Goal: Task Accomplishment & Management: Use online tool/utility

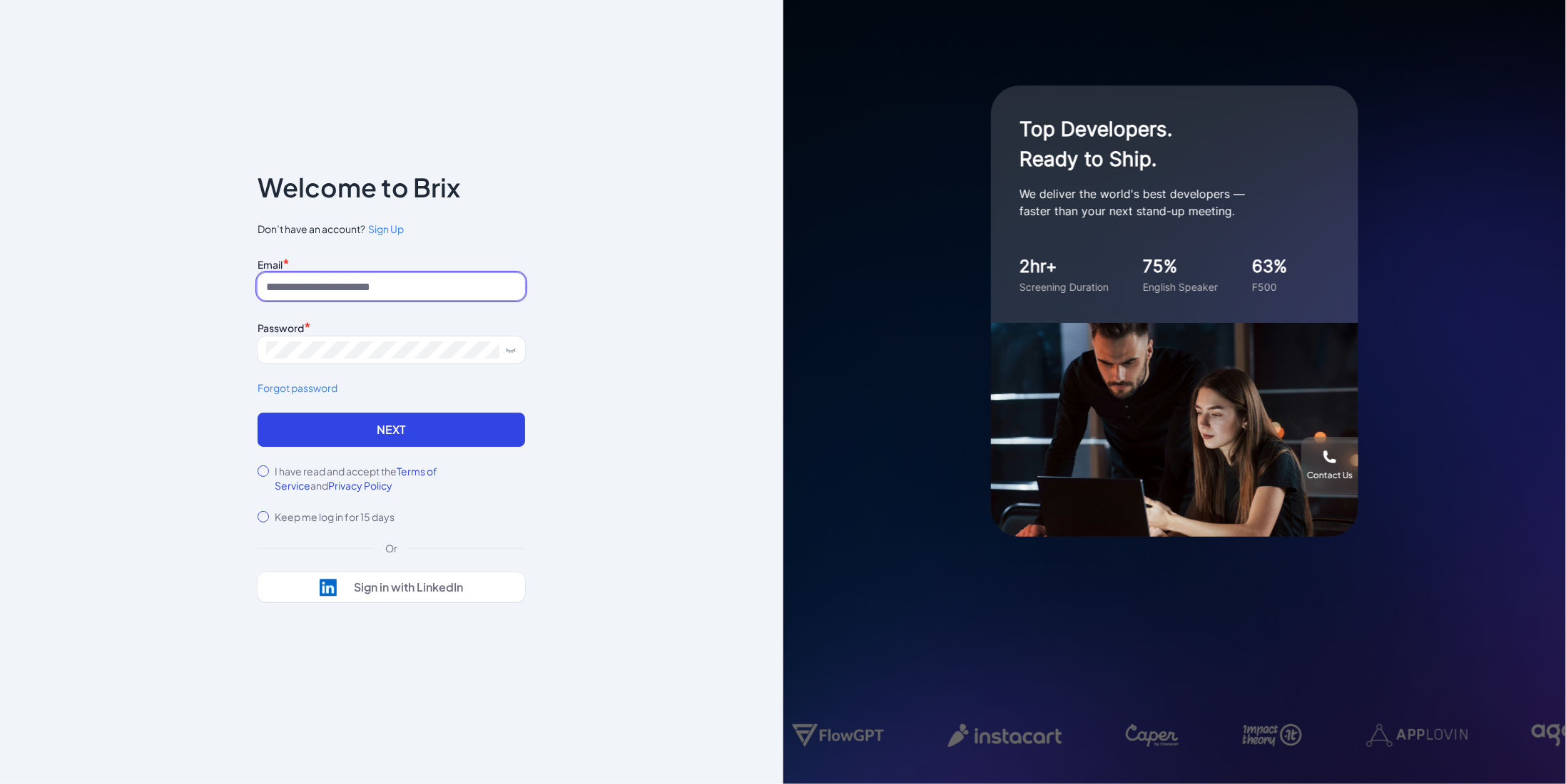
type input "**********"
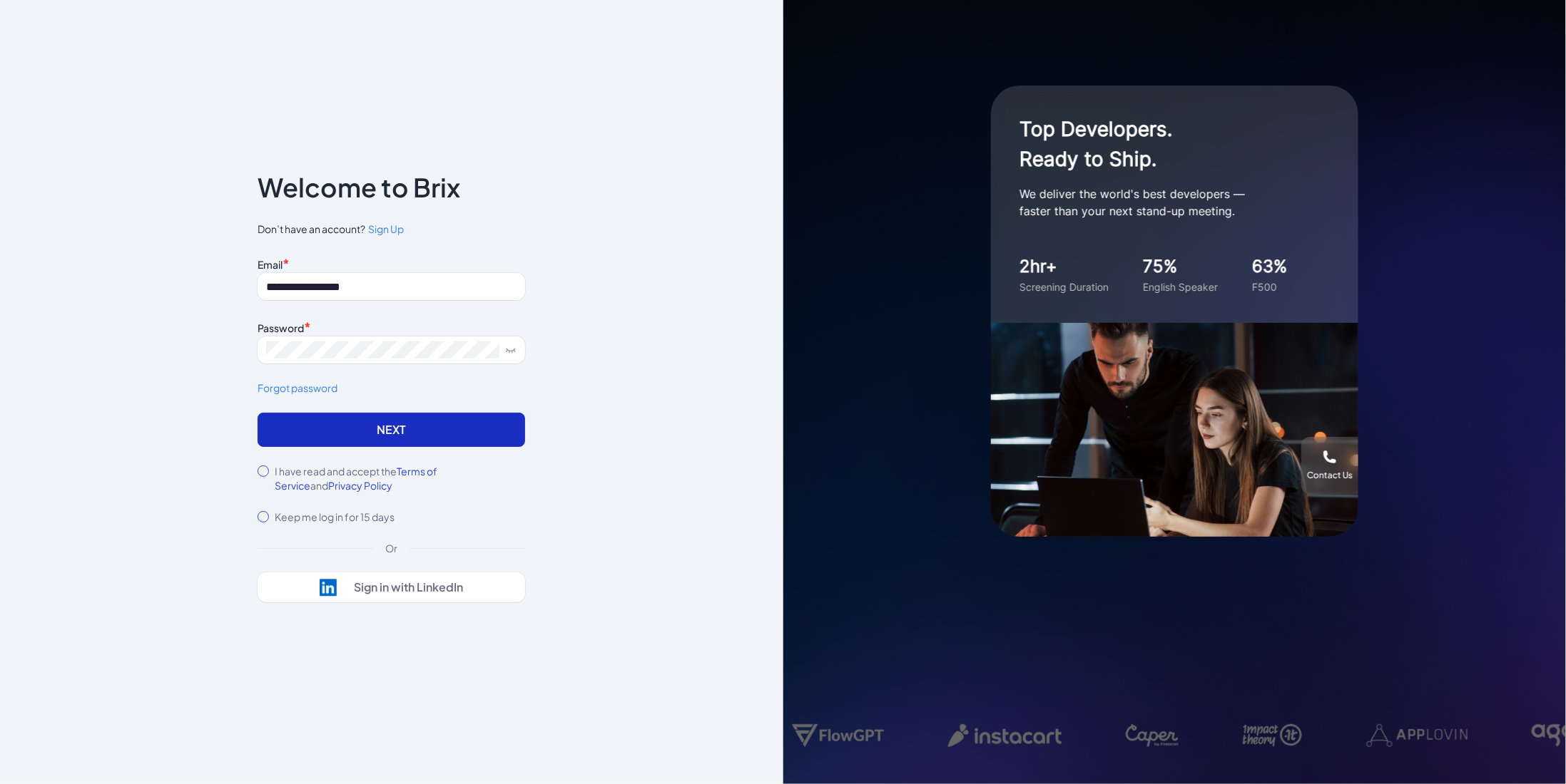
click at [334, 434] on button "Next" at bounding box center [391, 430] width 268 height 34
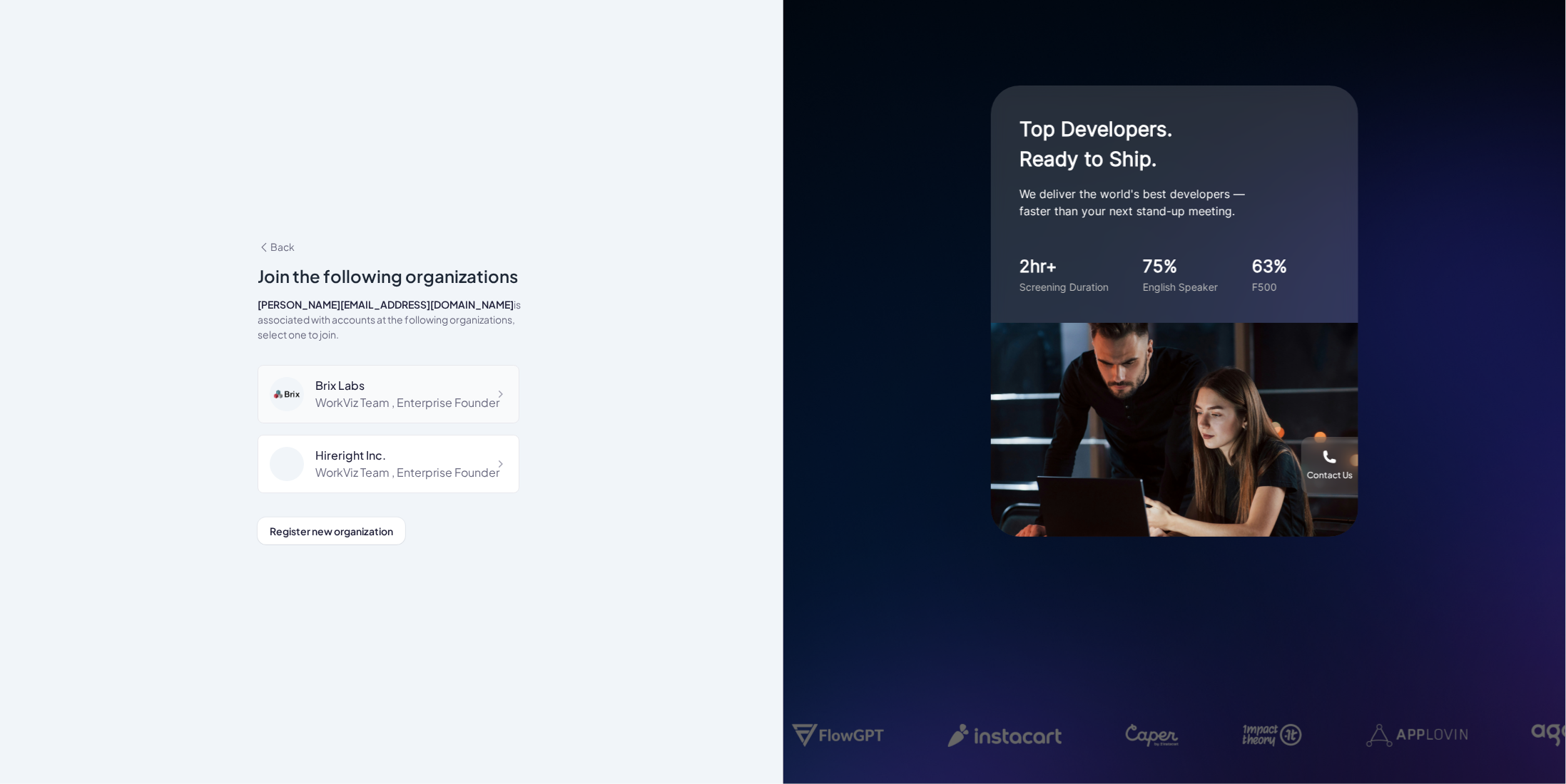
click at [375, 394] on div "WorkViz Team , Enterprise Founder" at bounding box center [408, 403] width 184 height 17
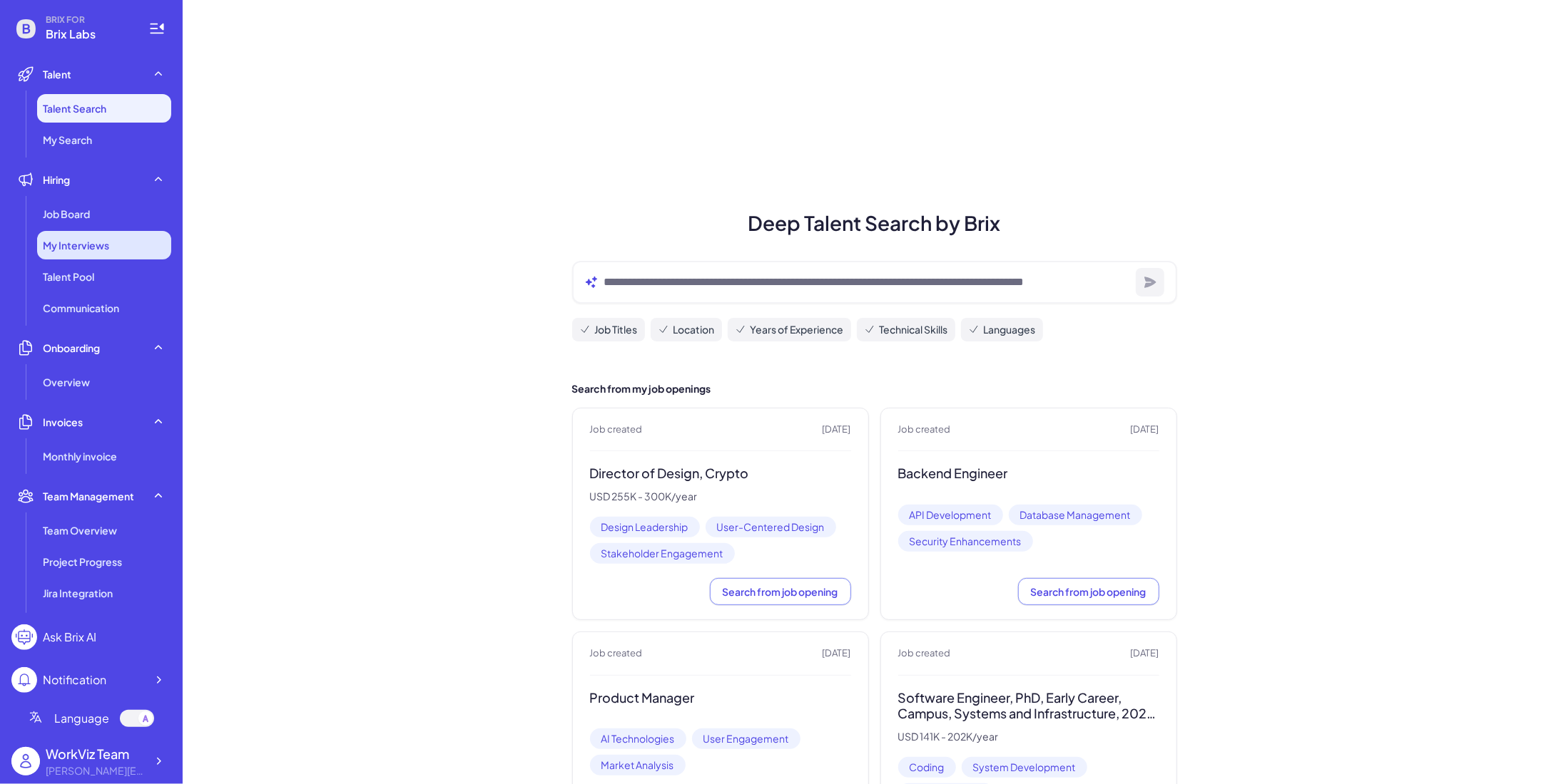
click at [92, 234] on div "My Interviews" at bounding box center [104, 245] width 134 height 29
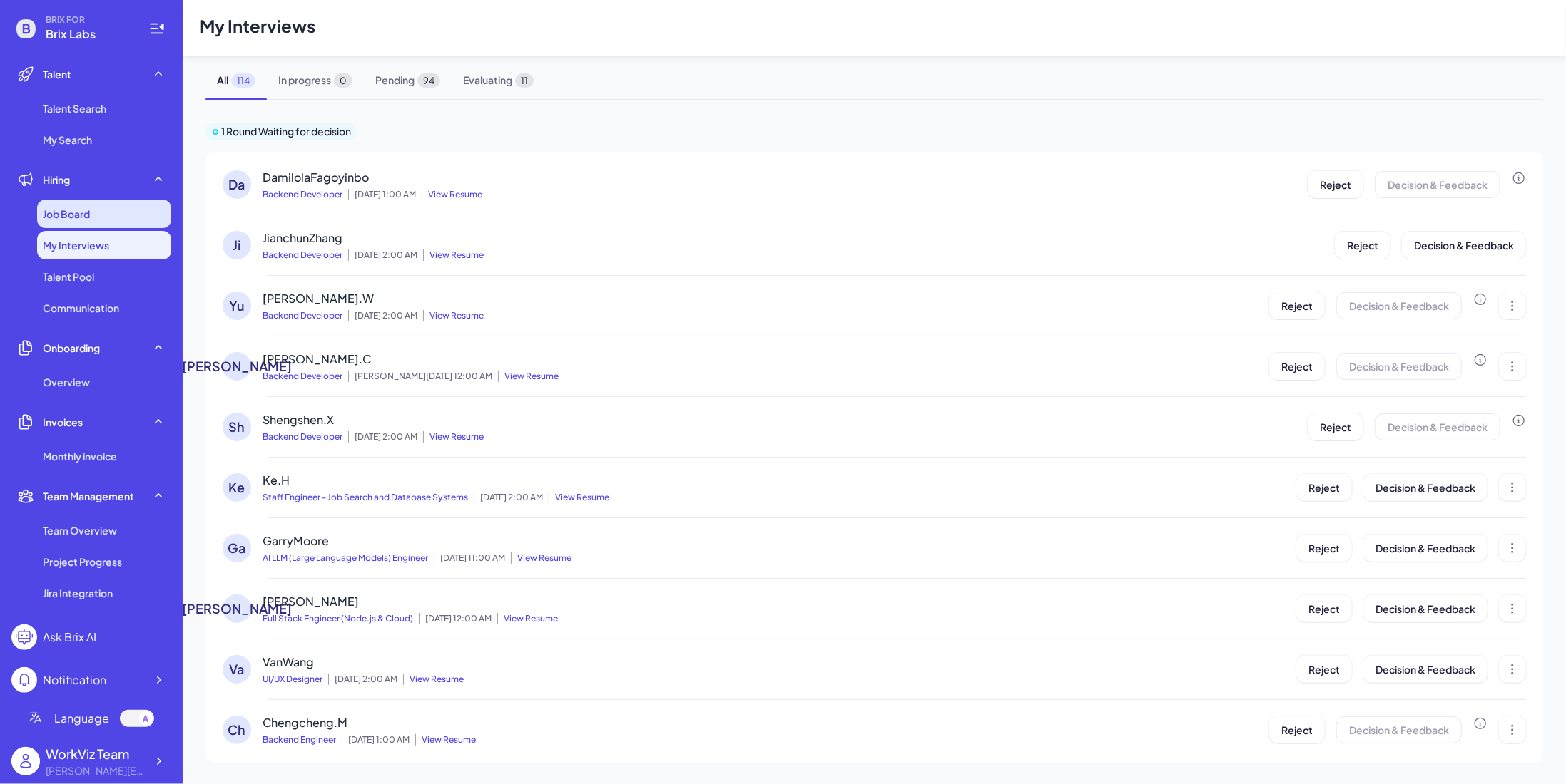
click at [135, 219] on div "Job Board" at bounding box center [104, 214] width 134 height 29
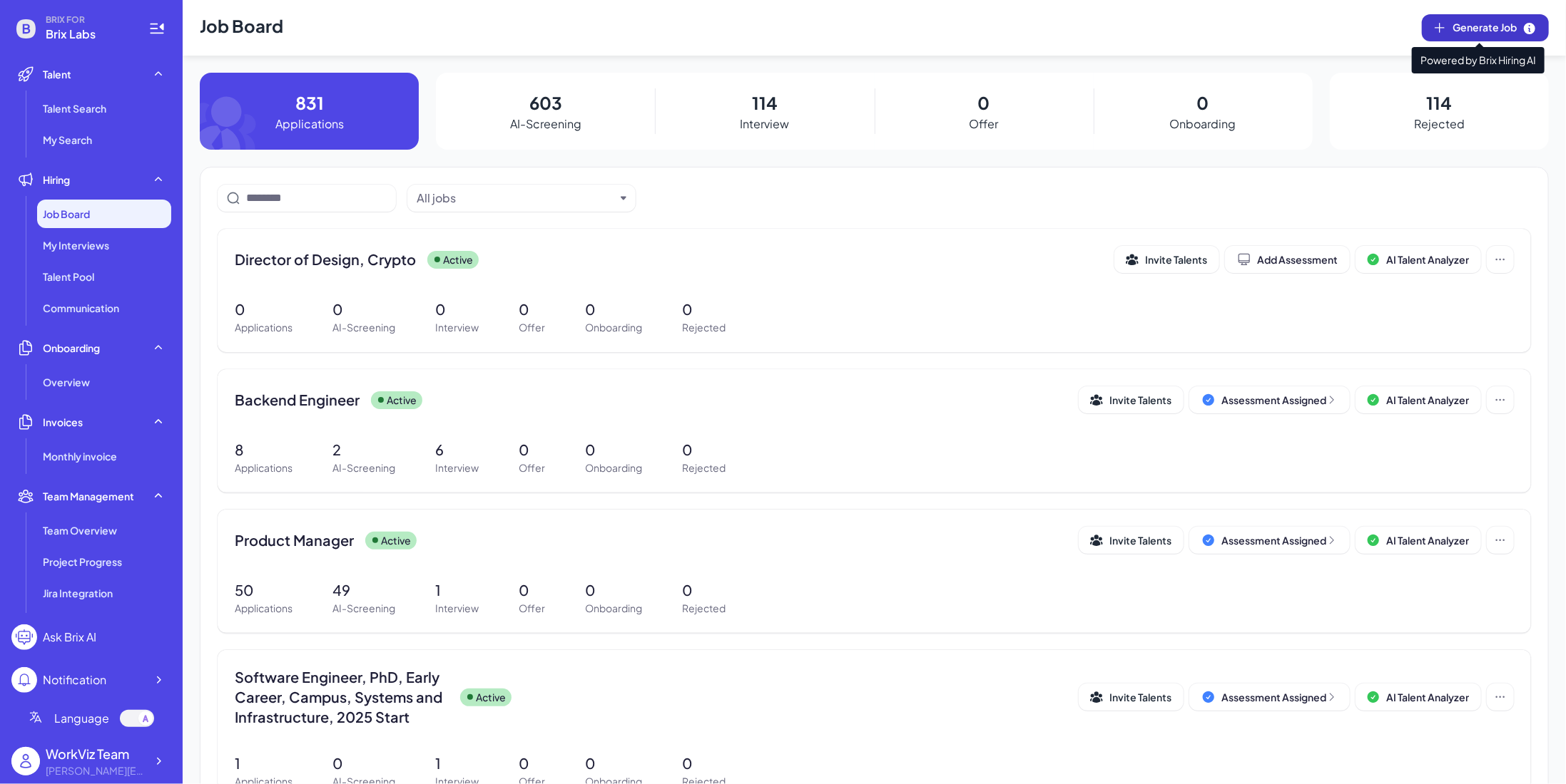
click at [1457, 30] on span "Generate Job" at bounding box center [1495, 28] width 84 height 16
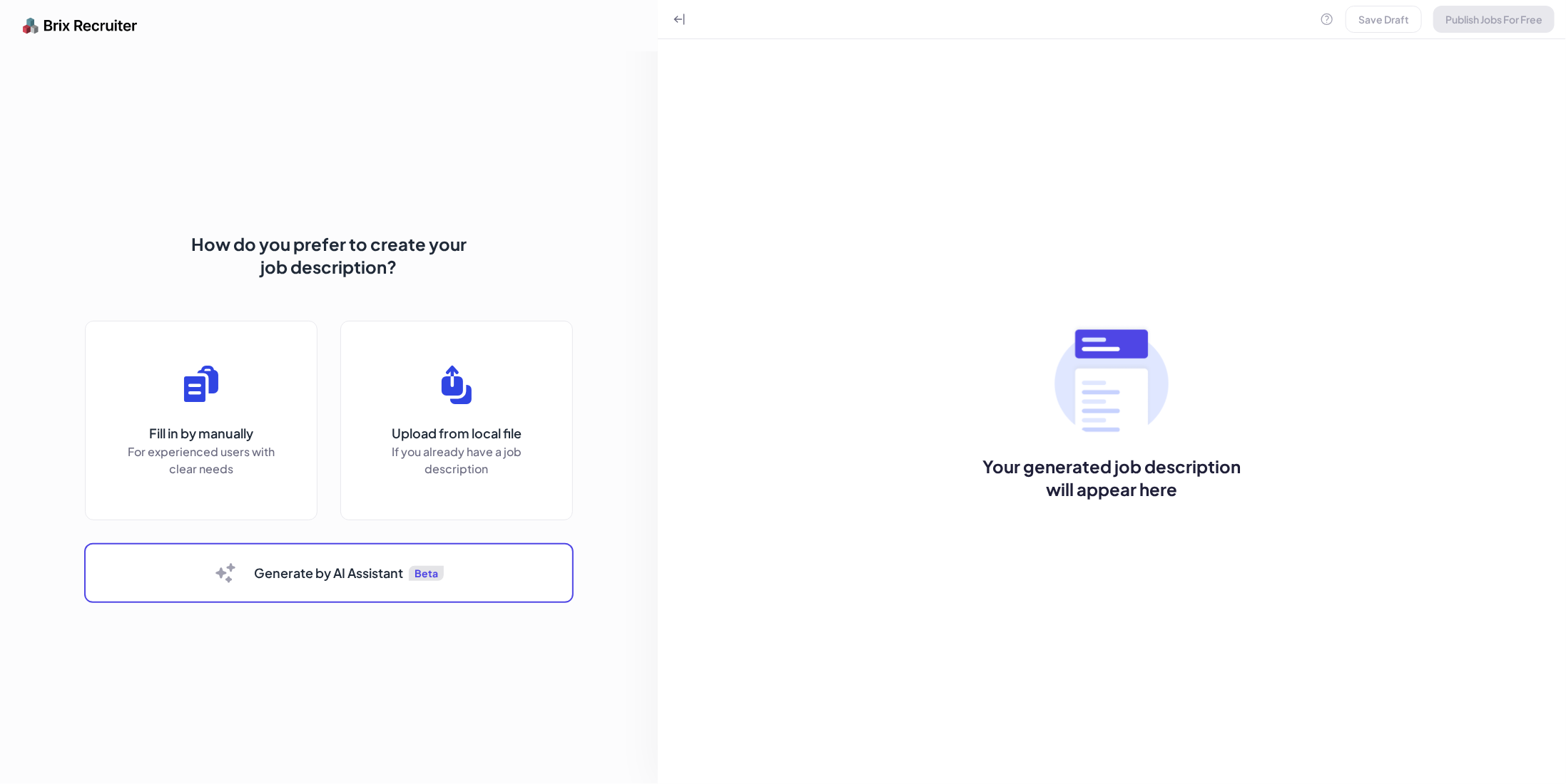
click at [239, 580] on button "Generate by AI Assistant Beta" at bounding box center [329, 574] width 490 height 60
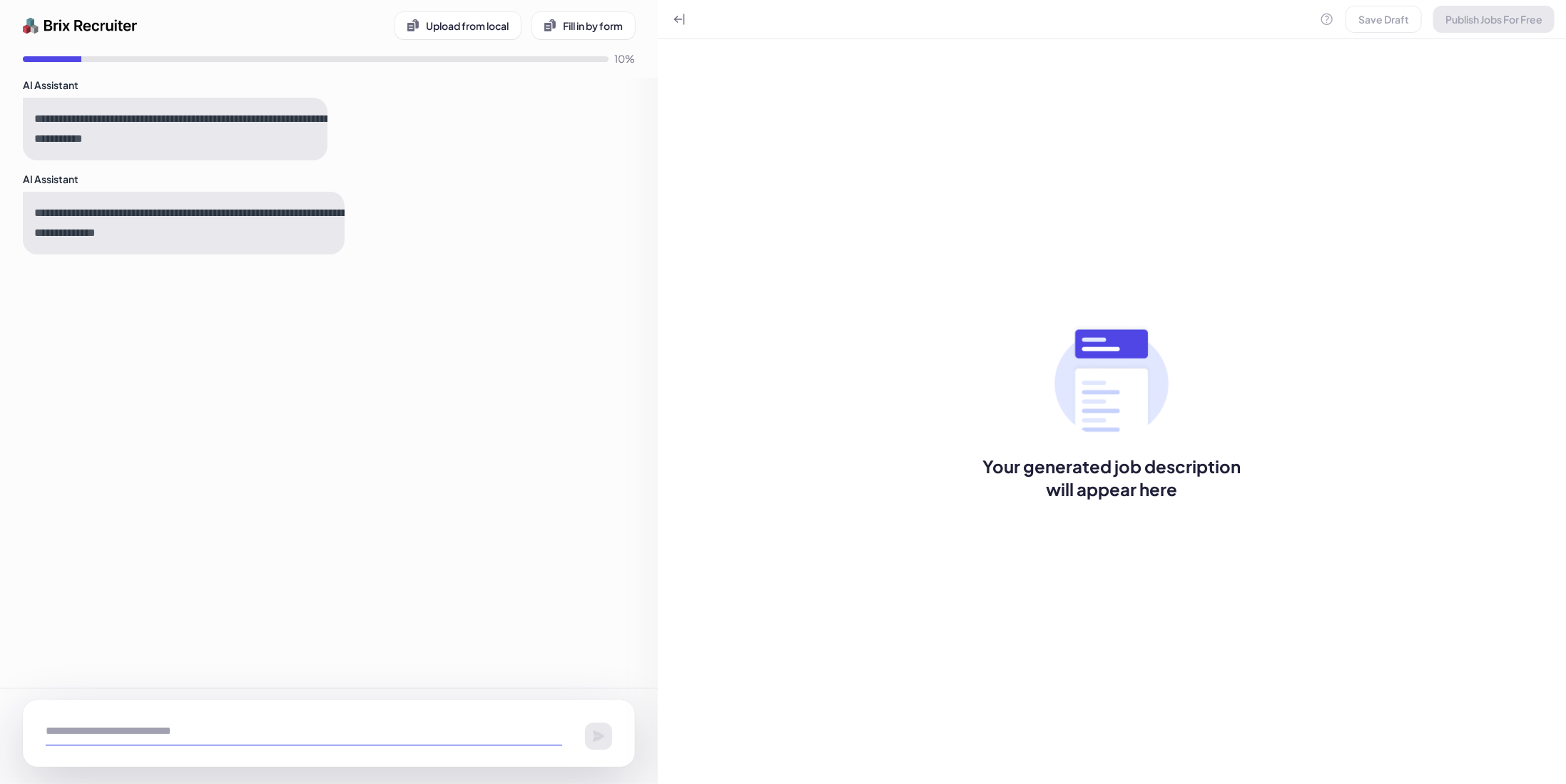
click at [140, 729] on textarea at bounding box center [304, 731] width 517 height 29
paste textarea "**********"
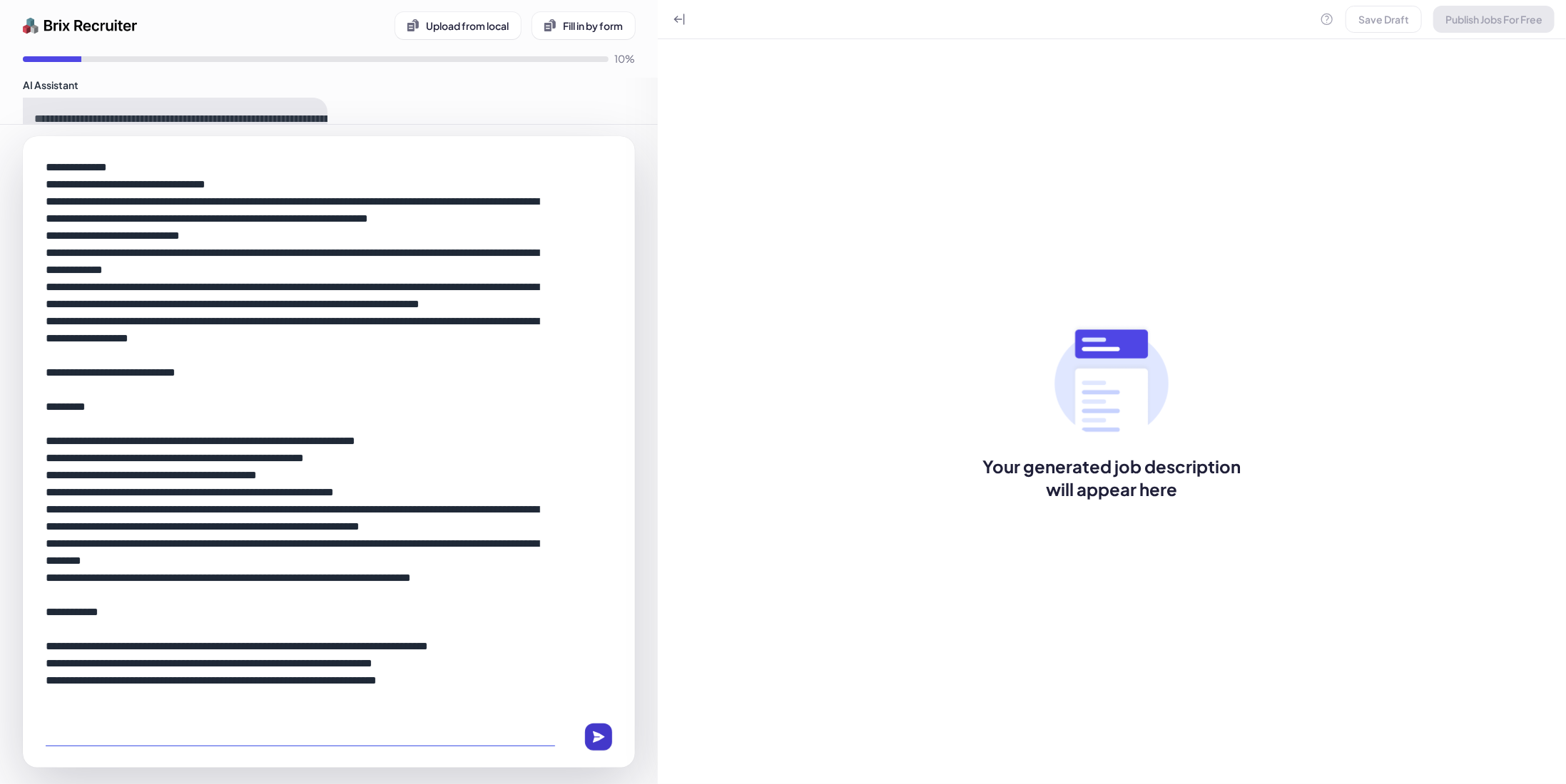
type textarea "**********"
drag, startPoint x: 582, startPoint y: 744, endPoint x: 595, endPoint y: 745, distance: 13.0
click at [585, 744] on button at bounding box center [599, 737] width 27 height 27
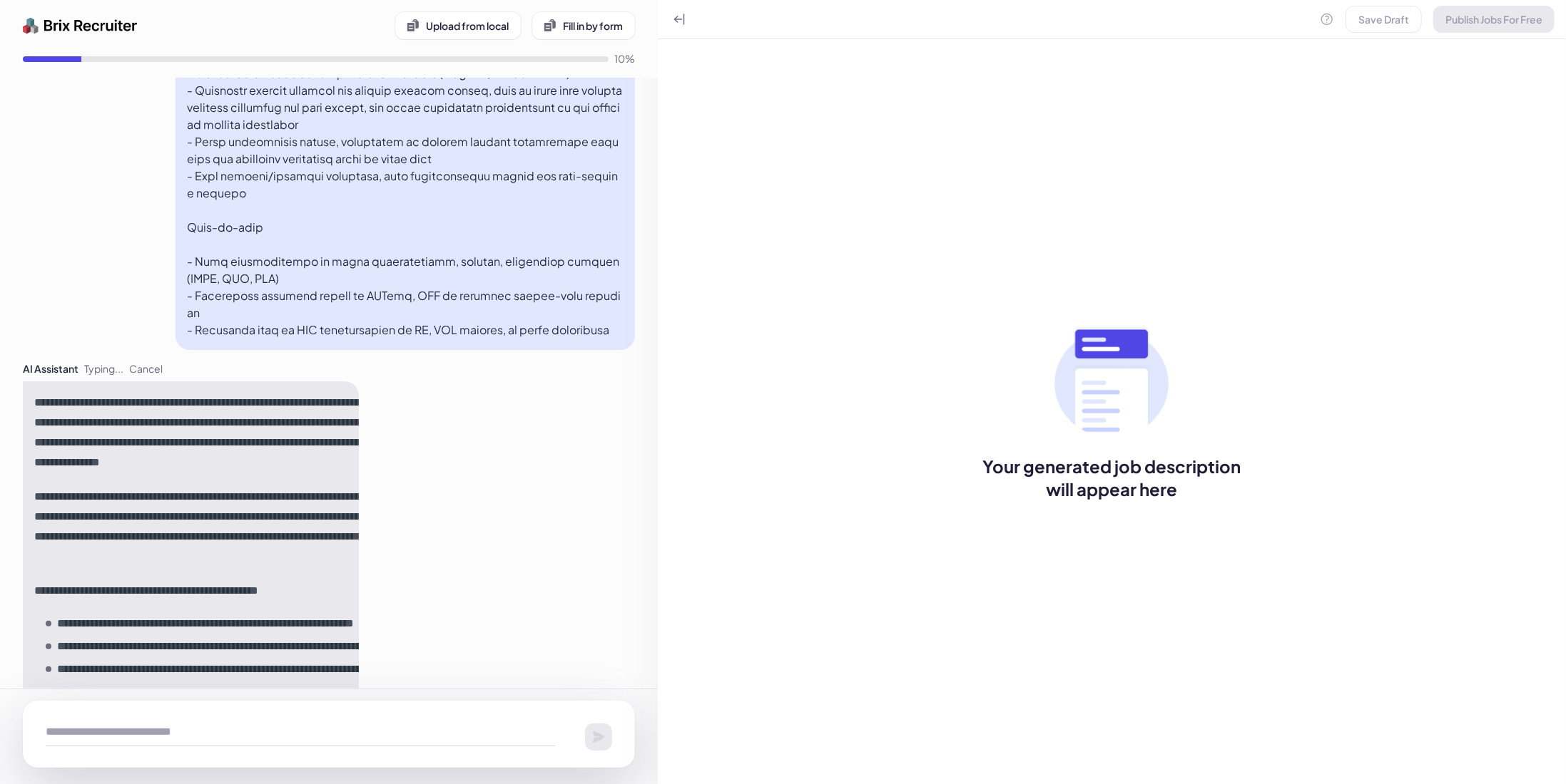
scroll to position [637, 0]
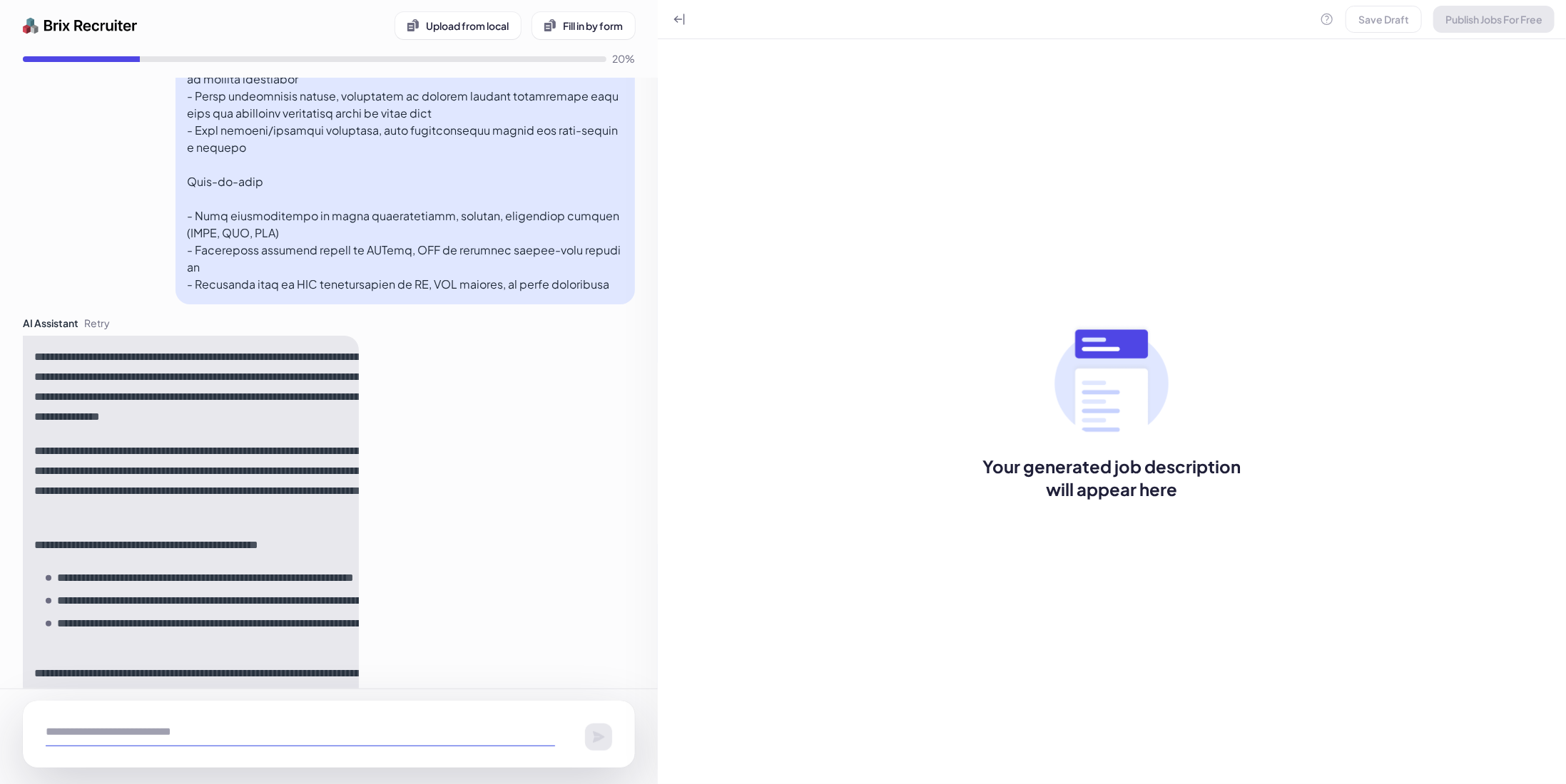
click at [214, 723] on textarea at bounding box center [300, 732] width 510 height 29
click at [604, 25] on span "Fill in by form" at bounding box center [593, 26] width 60 height 13
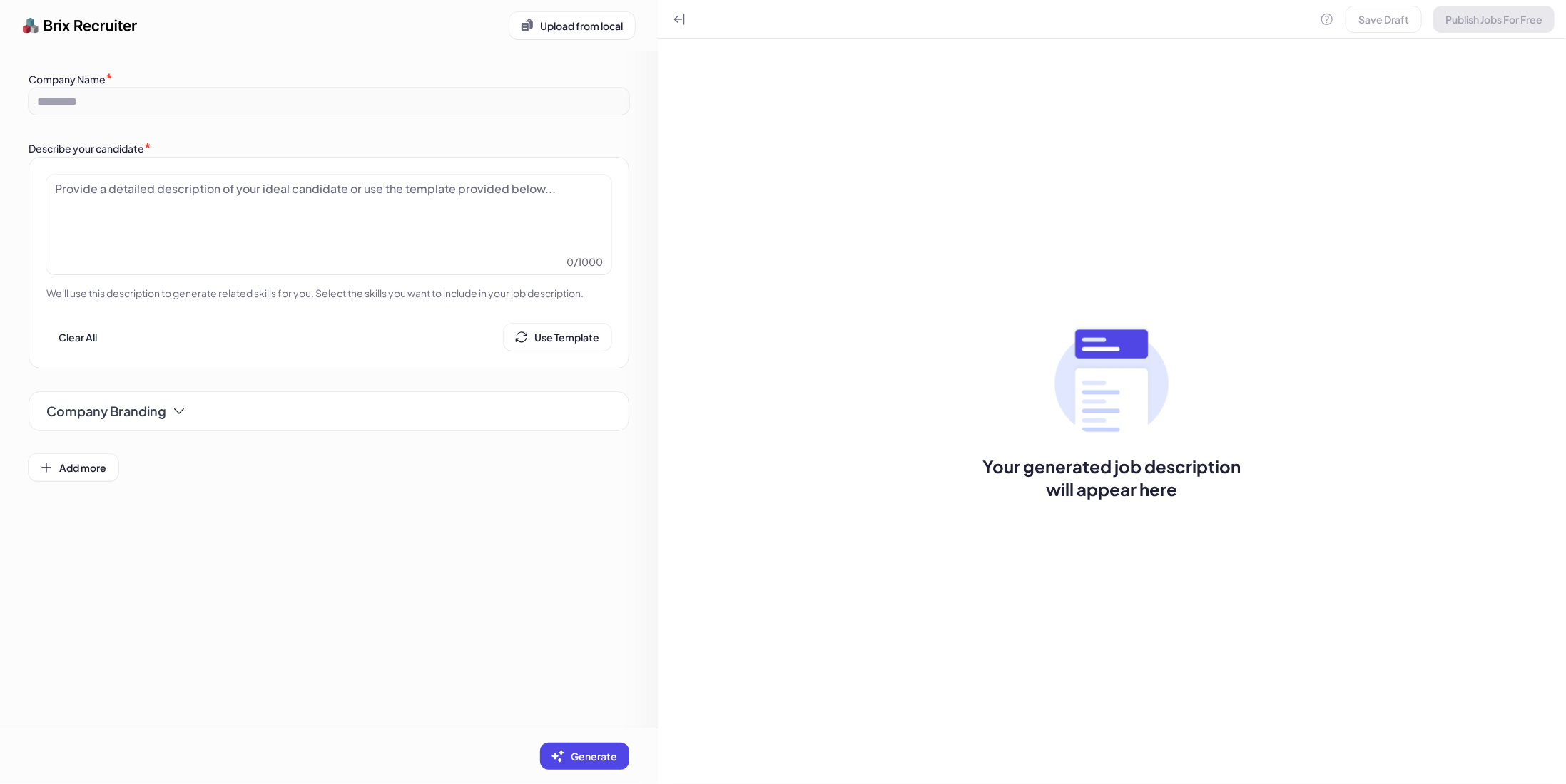
click at [294, 232] on div at bounding box center [329, 216] width 548 height 71
paste div
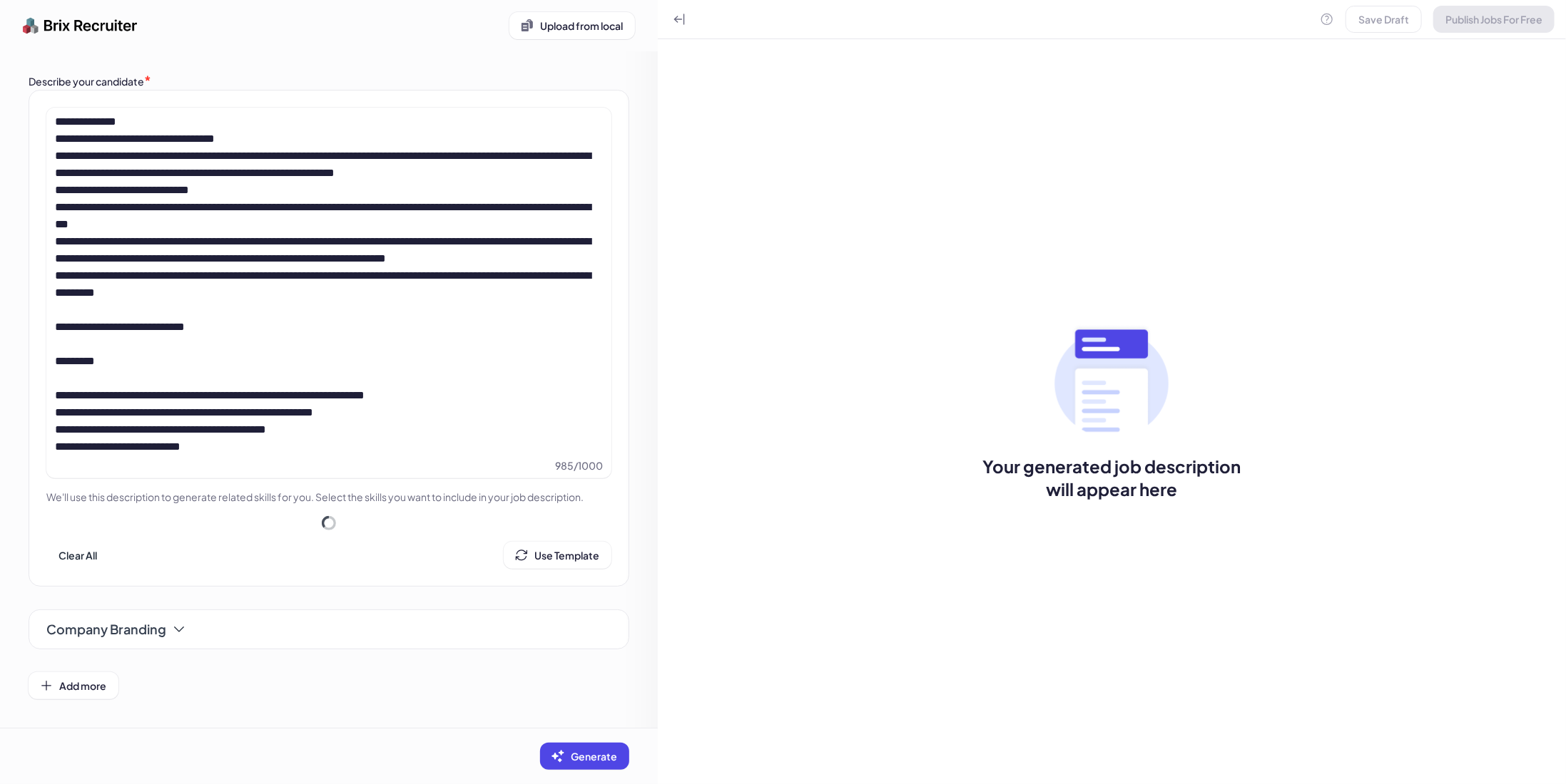
scroll to position [71, 0]
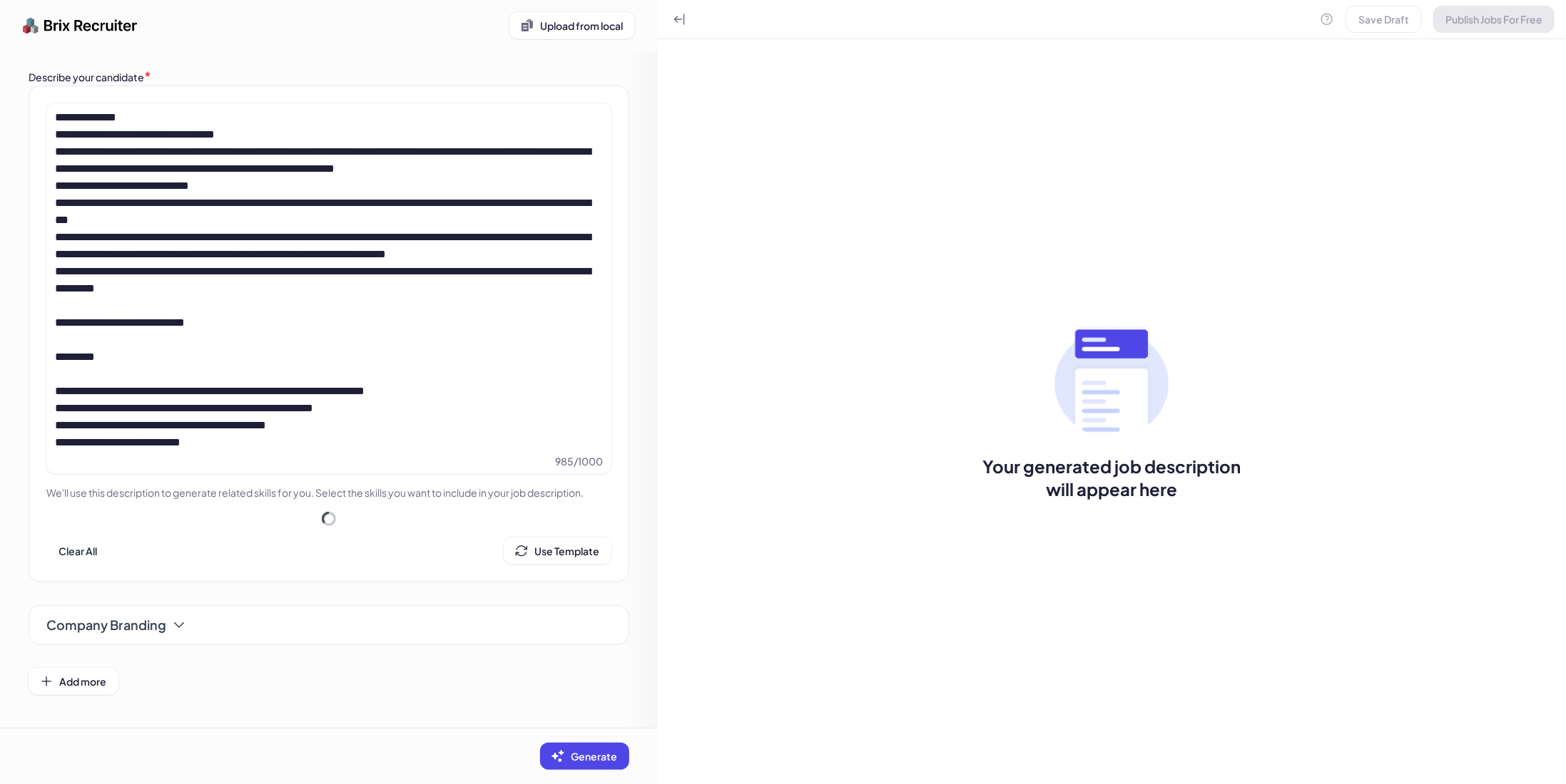
click at [130, 615] on span "Company Branding" at bounding box center [106, 625] width 120 height 20
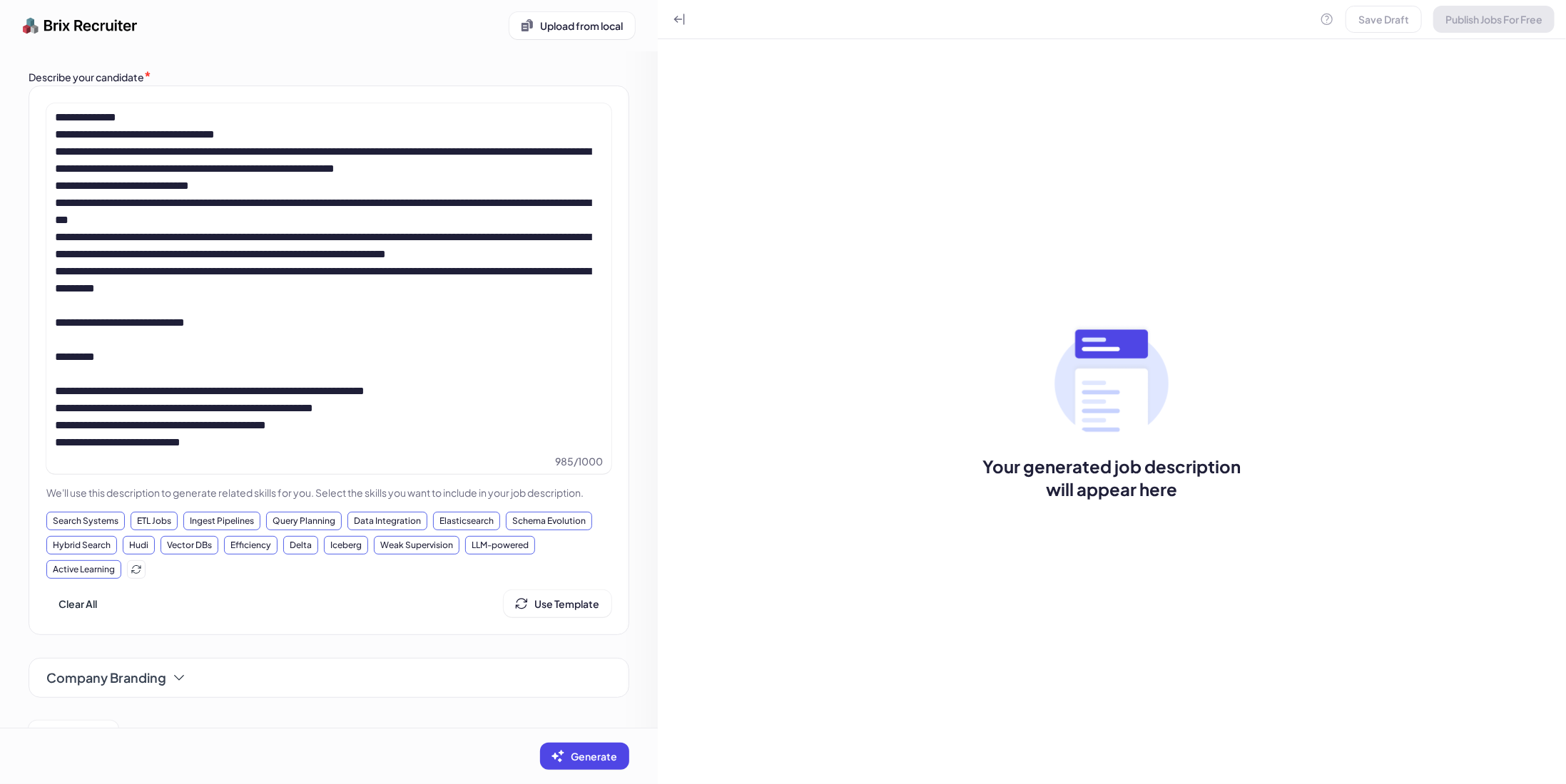
click at [162, 622] on section "**********" at bounding box center [328, 372] width 657 height 750
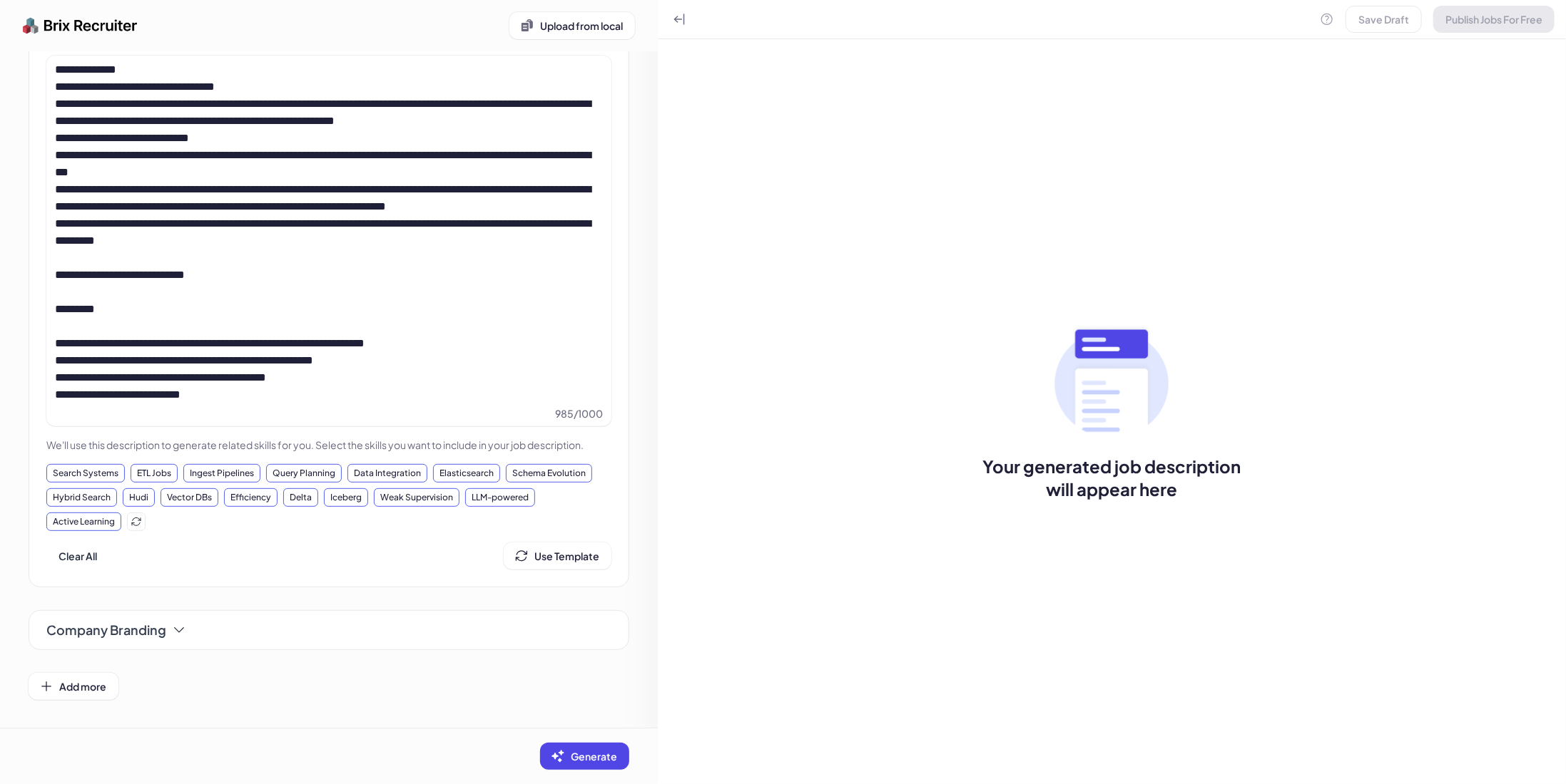
scroll to position [123, 0]
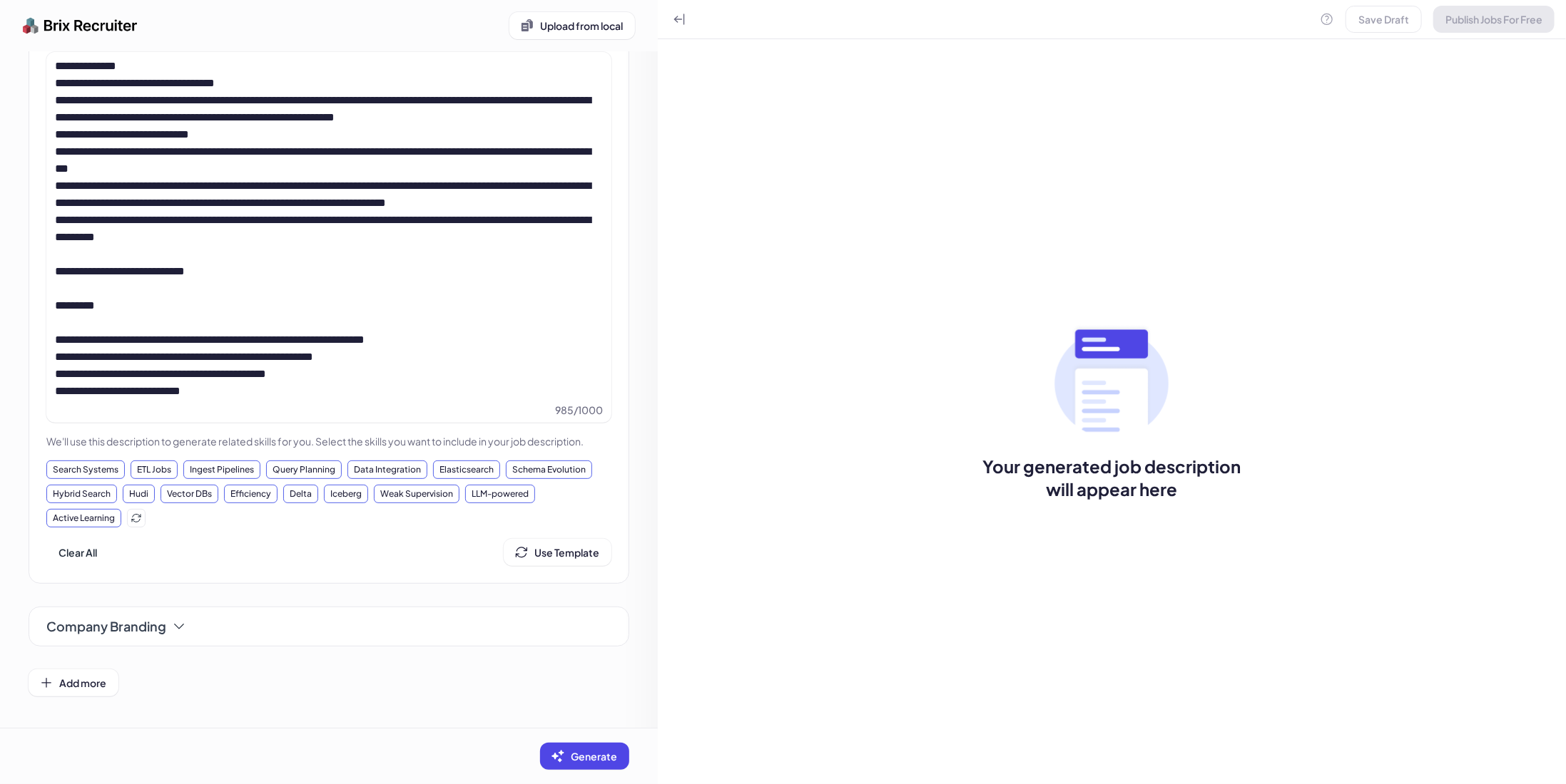
click at [158, 624] on span "Company Branding" at bounding box center [106, 626] width 120 height 20
drag, startPoint x: 112, startPoint y: 470, endPoint x: 148, endPoint y: 464, distance: 36.5
click at [113, 470] on div "Search Systems" at bounding box center [86, 470] width 79 height 19
click at [160, 463] on div "ETL Jobs" at bounding box center [154, 470] width 47 height 19
drag, startPoint x: 483, startPoint y: 488, endPoint x: 468, endPoint y: 476, distance: 19.2
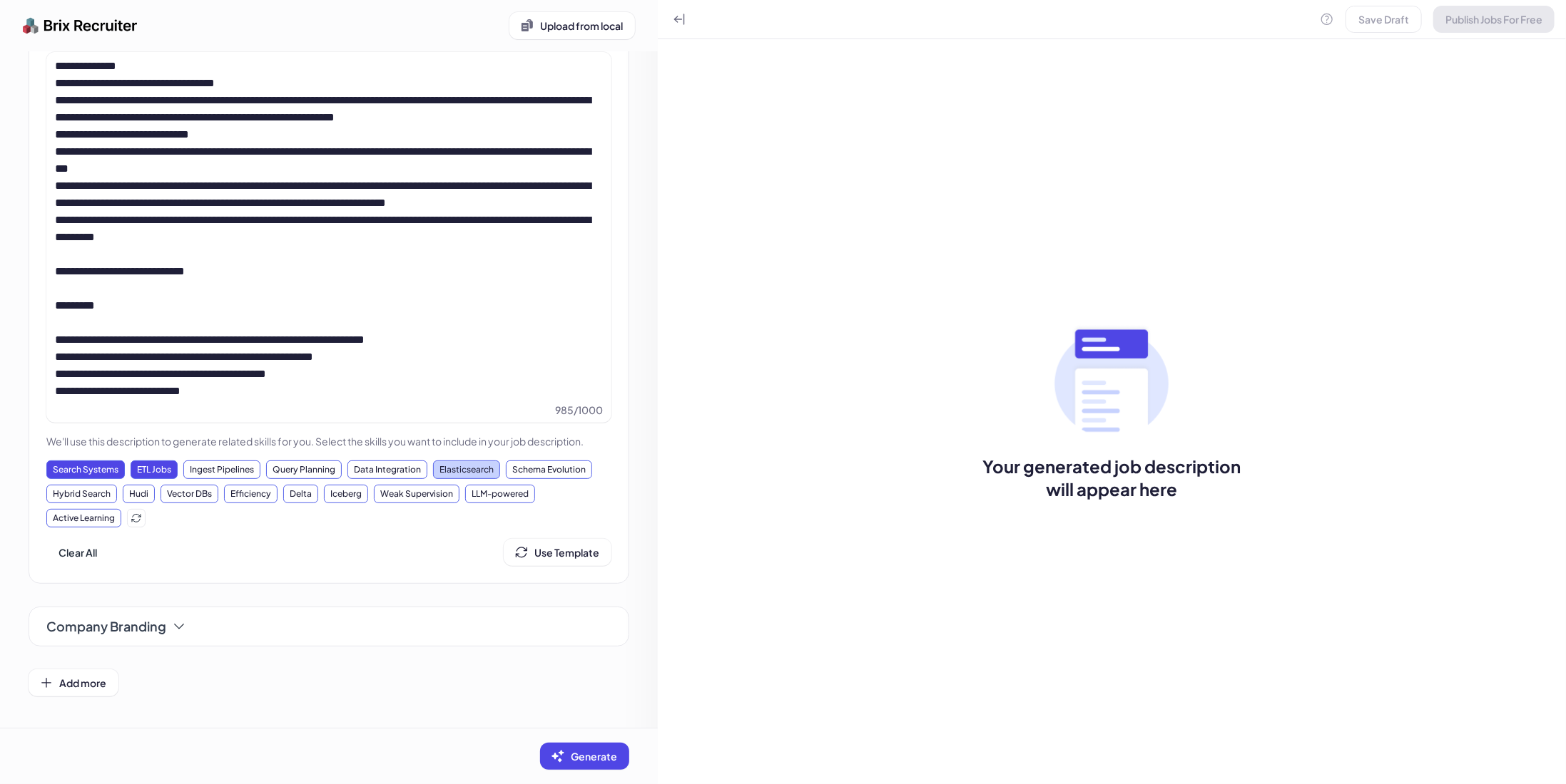
click at [483, 488] on div "LLM-powered" at bounding box center [500, 494] width 70 height 19
click at [458, 464] on div "Elasticsearch" at bounding box center [467, 470] width 67 height 19
click at [179, 626] on icon at bounding box center [179, 626] width 14 height 14
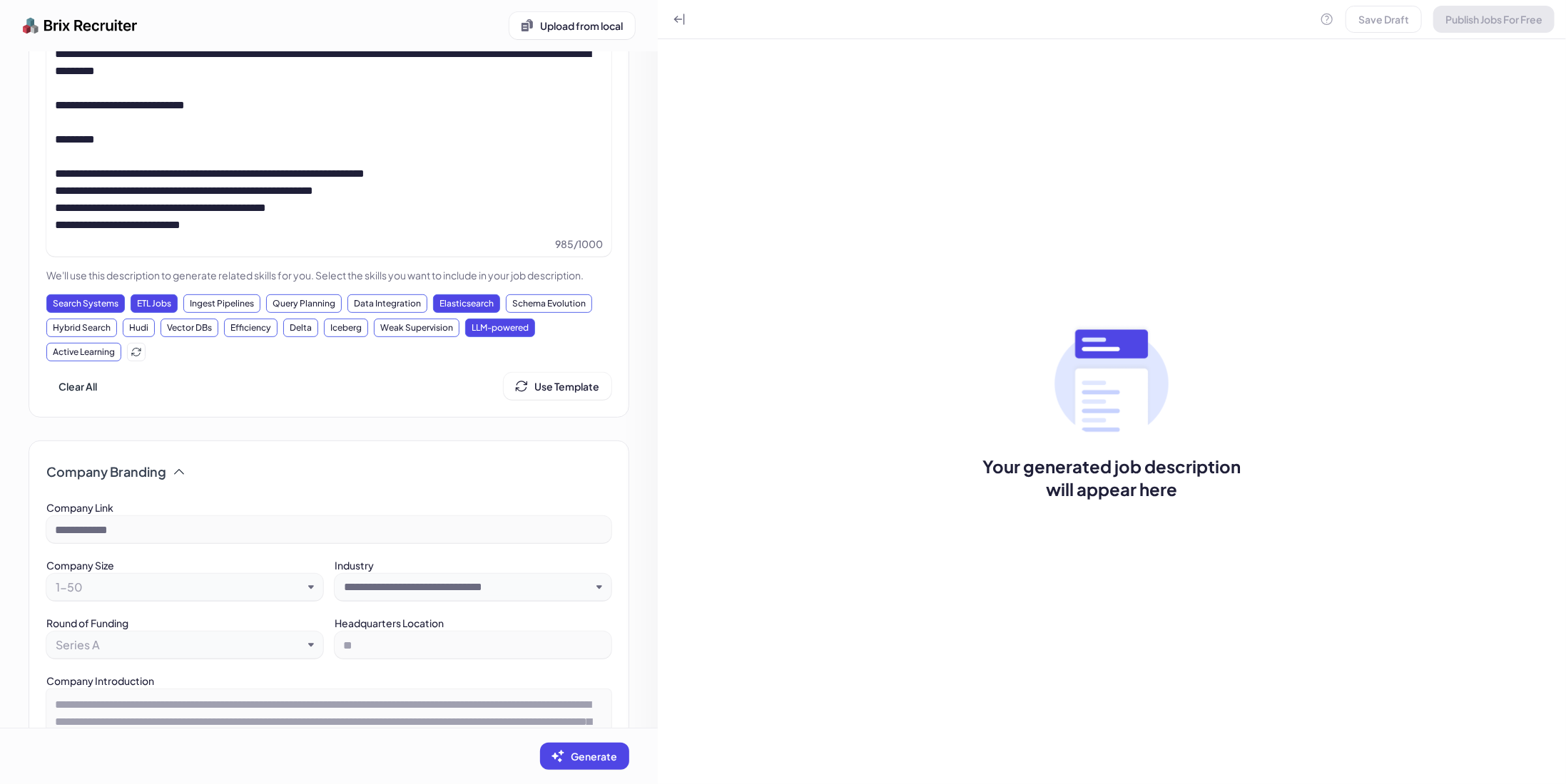
scroll to position [462, 0]
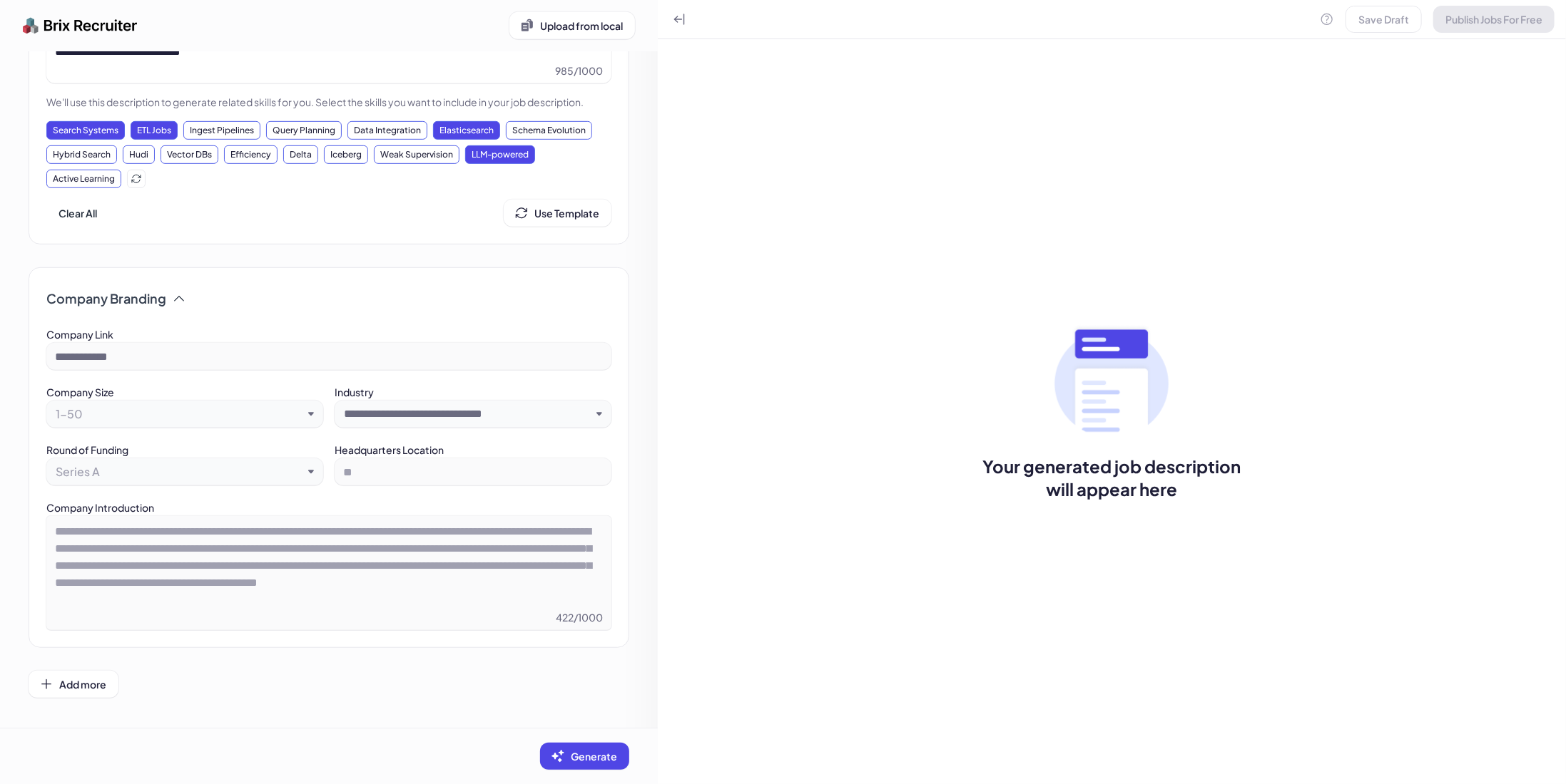
drag, startPoint x: 585, startPoint y: 758, endPoint x: 554, endPoint y: 757, distance: 31.0
click at [585, 758] on span "Generate" at bounding box center [594, 756] width 46 height 13
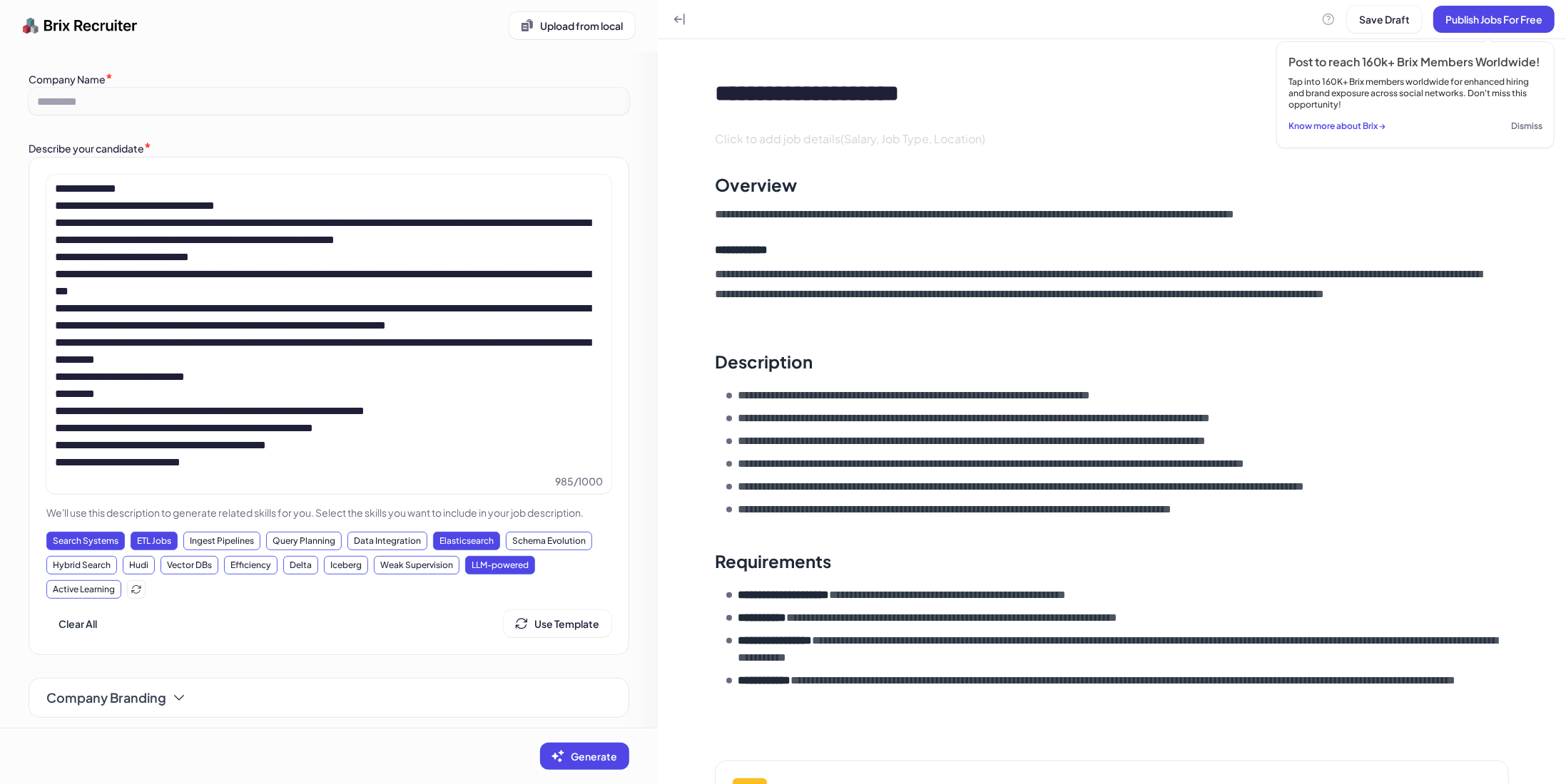
scroll to position [71, 0]
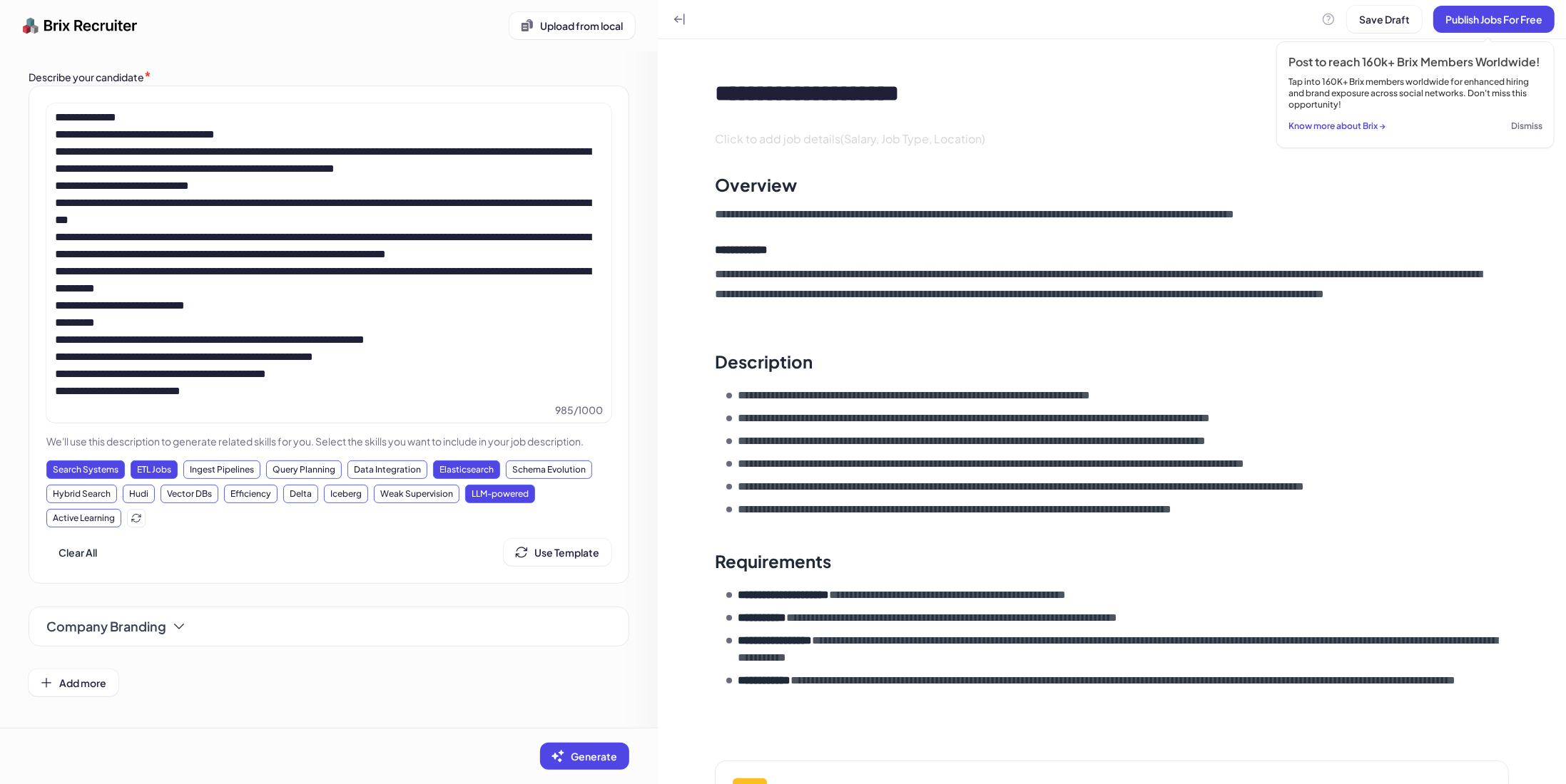
click at [1523, 116] on button "Dismiss" at bounding box center [1527, 126] width 31 height 20
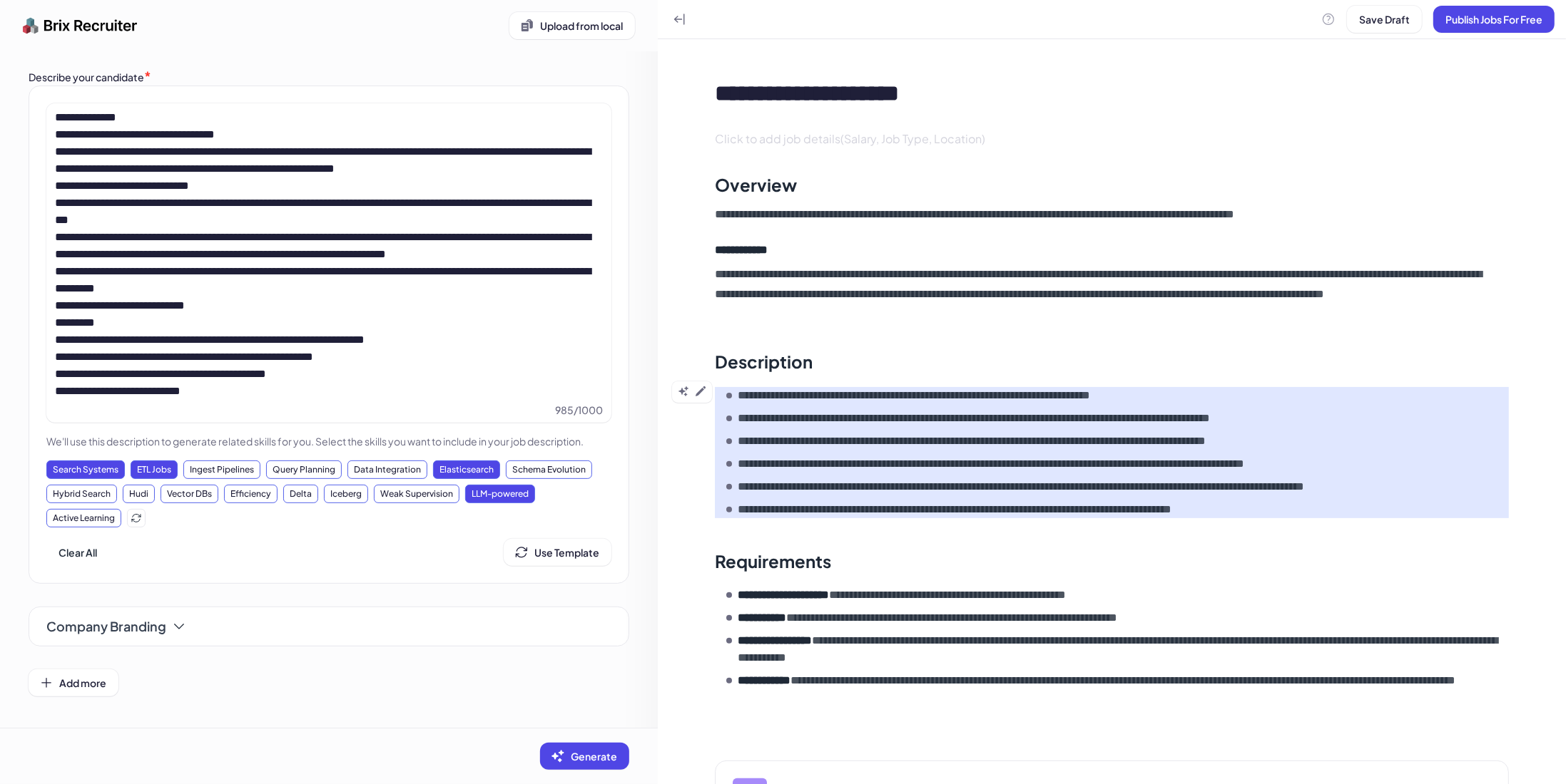
click at [809, 436] on p "**********" at bounding box center [1027, 442] width 580 height 17
click at [705, 400] on div at bounding box center [692, 392] width 40 height 21
click at [703, 394] on icon at bounding box center [700, 392] width 11 height 11
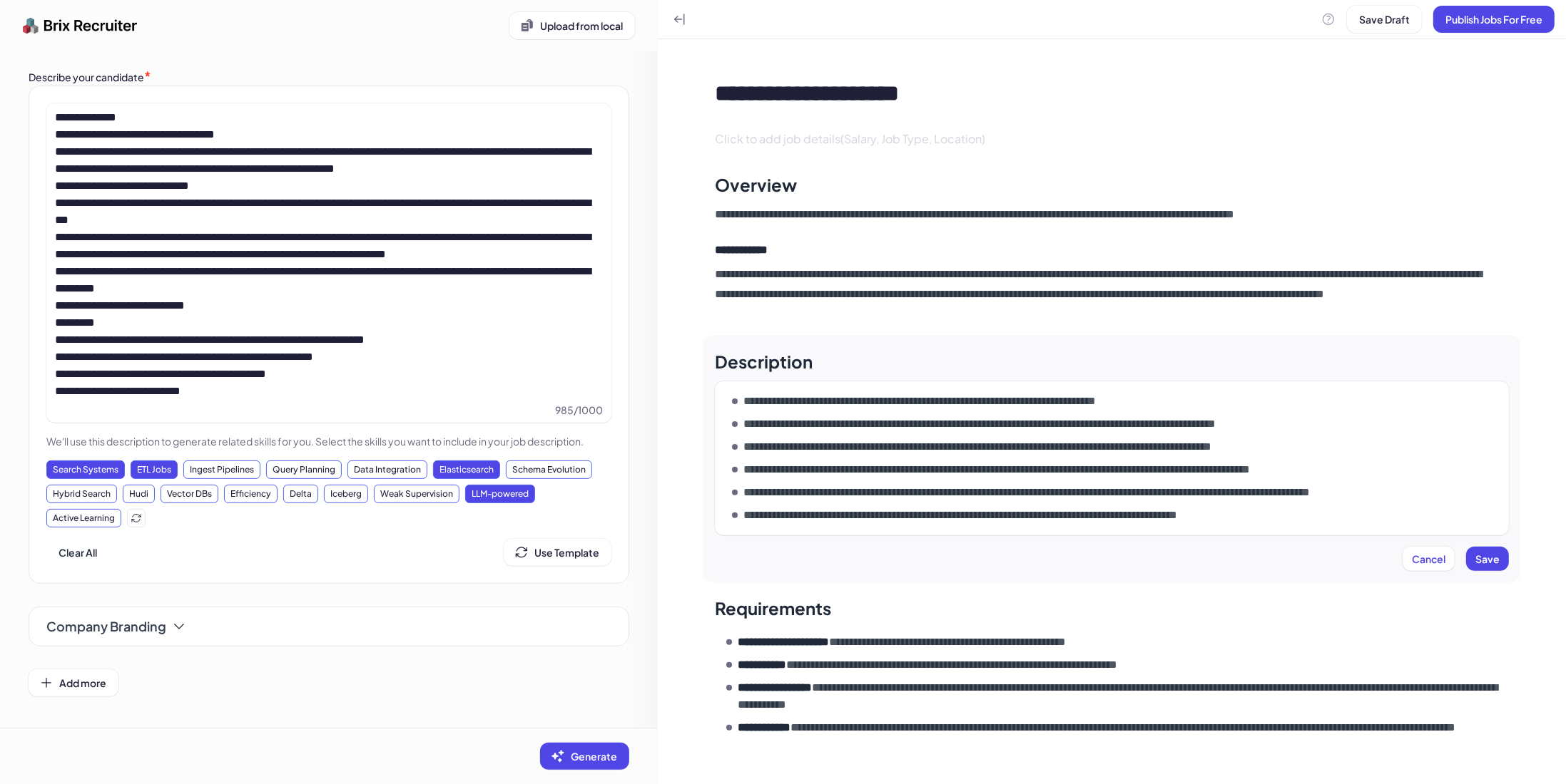
drag, startPoint x: 816, startPoint y: 443, endPoint x: 877, endPoint y: 456, distance: 62.4
click at [817, 443] on p "**********" at bounding box center [1033, 447] width 580 height 17
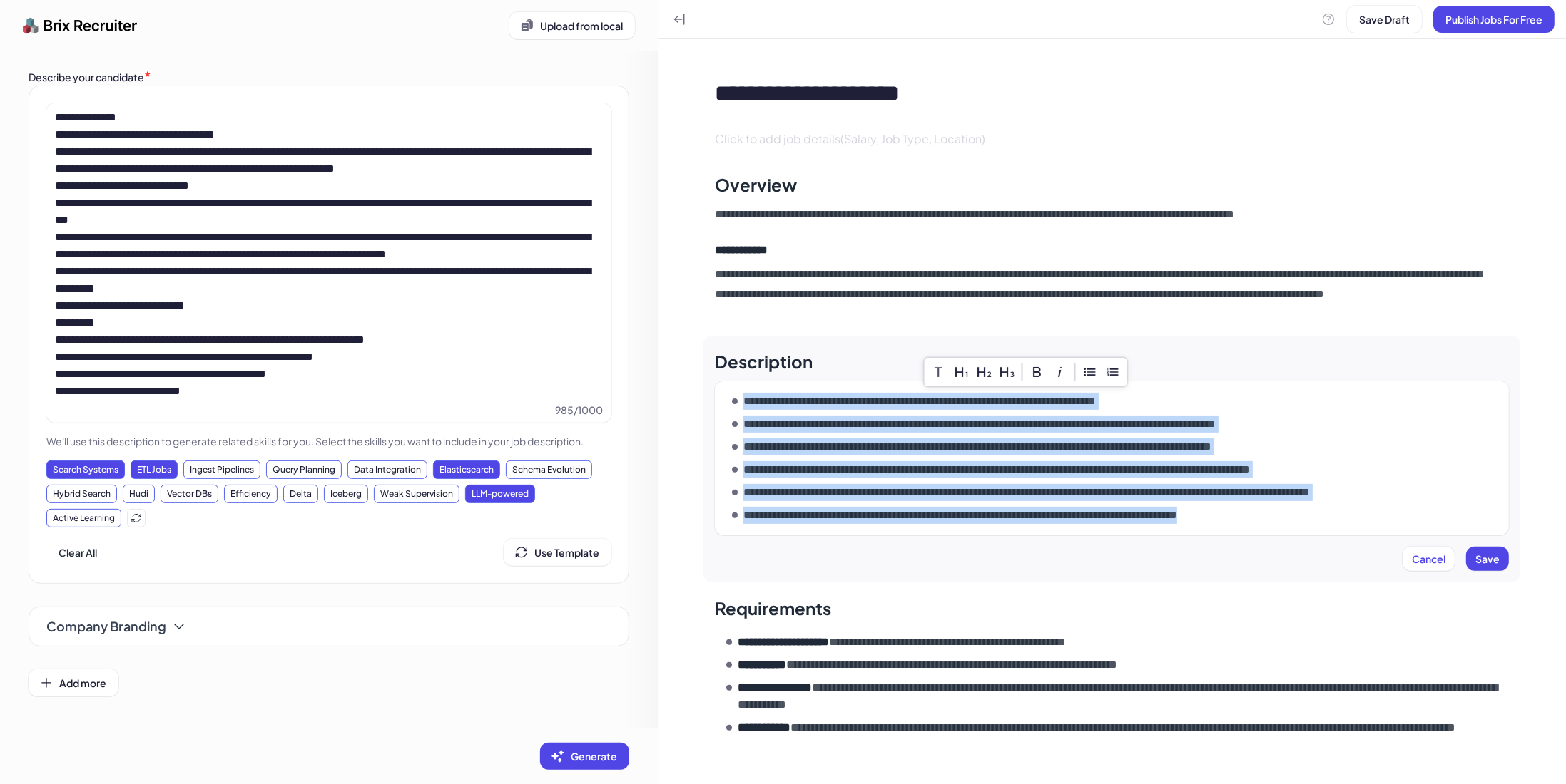
drag, startPoint x: 1338, startPoint y: 511, endPoint x: 597, endPoint y: 357, distance: 756.8
click at [597, 358] on div "**********" at bounding box center [783, 392] width 1566 height 784
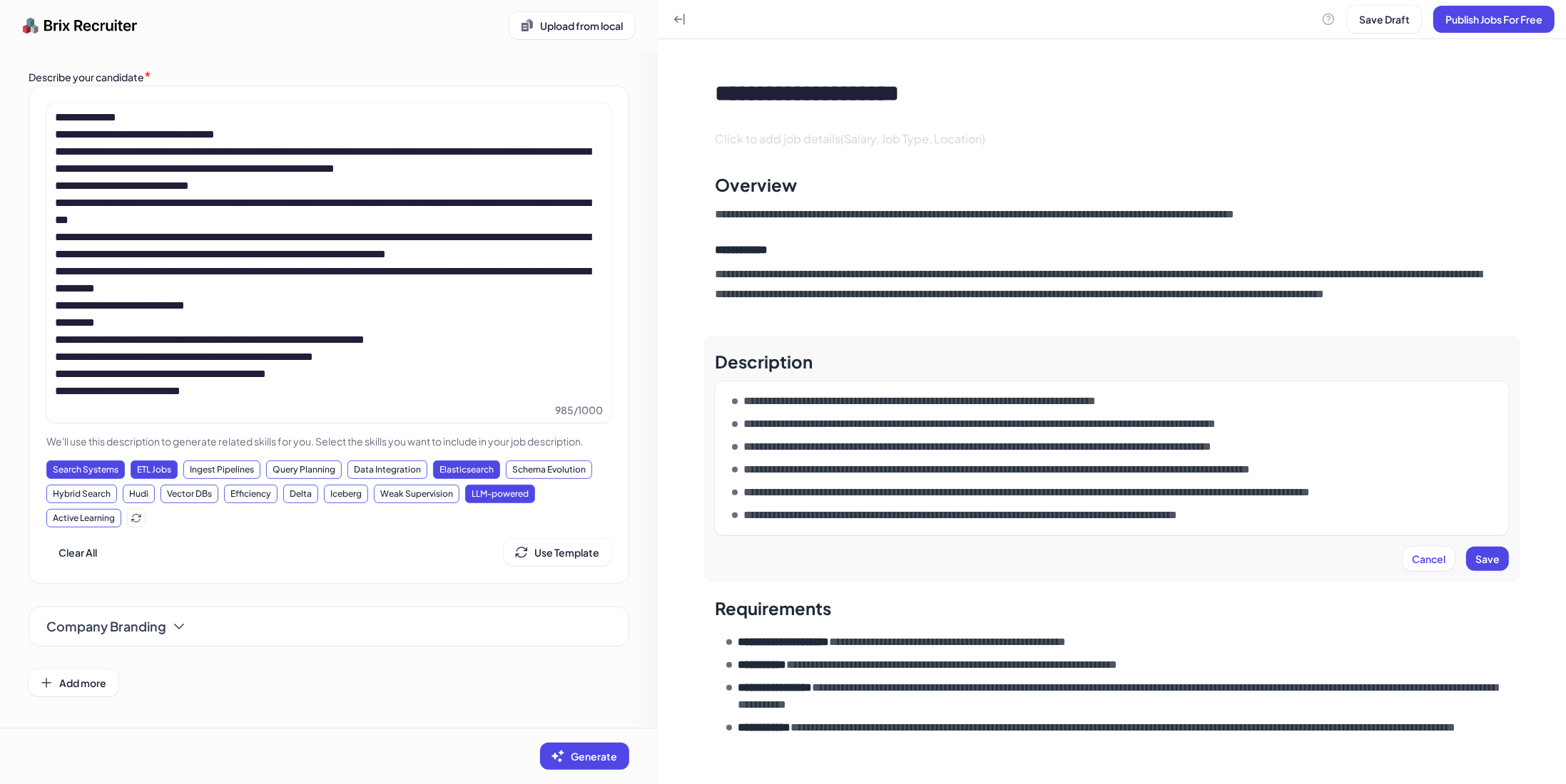
click at [258, 216] on div "**********" at bounding box center [325, 255] width 542 height 291
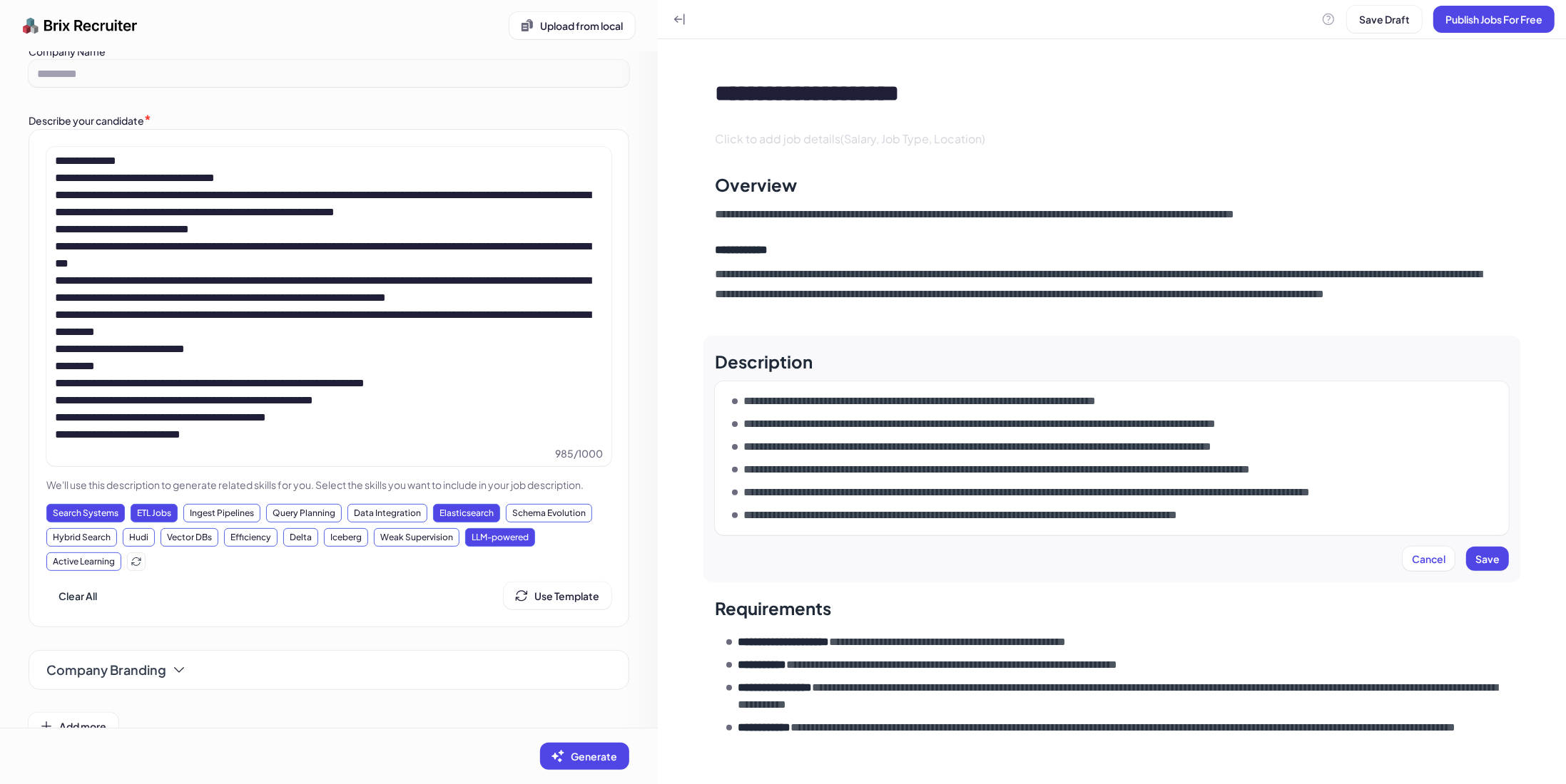
scroll to position [0, 0]
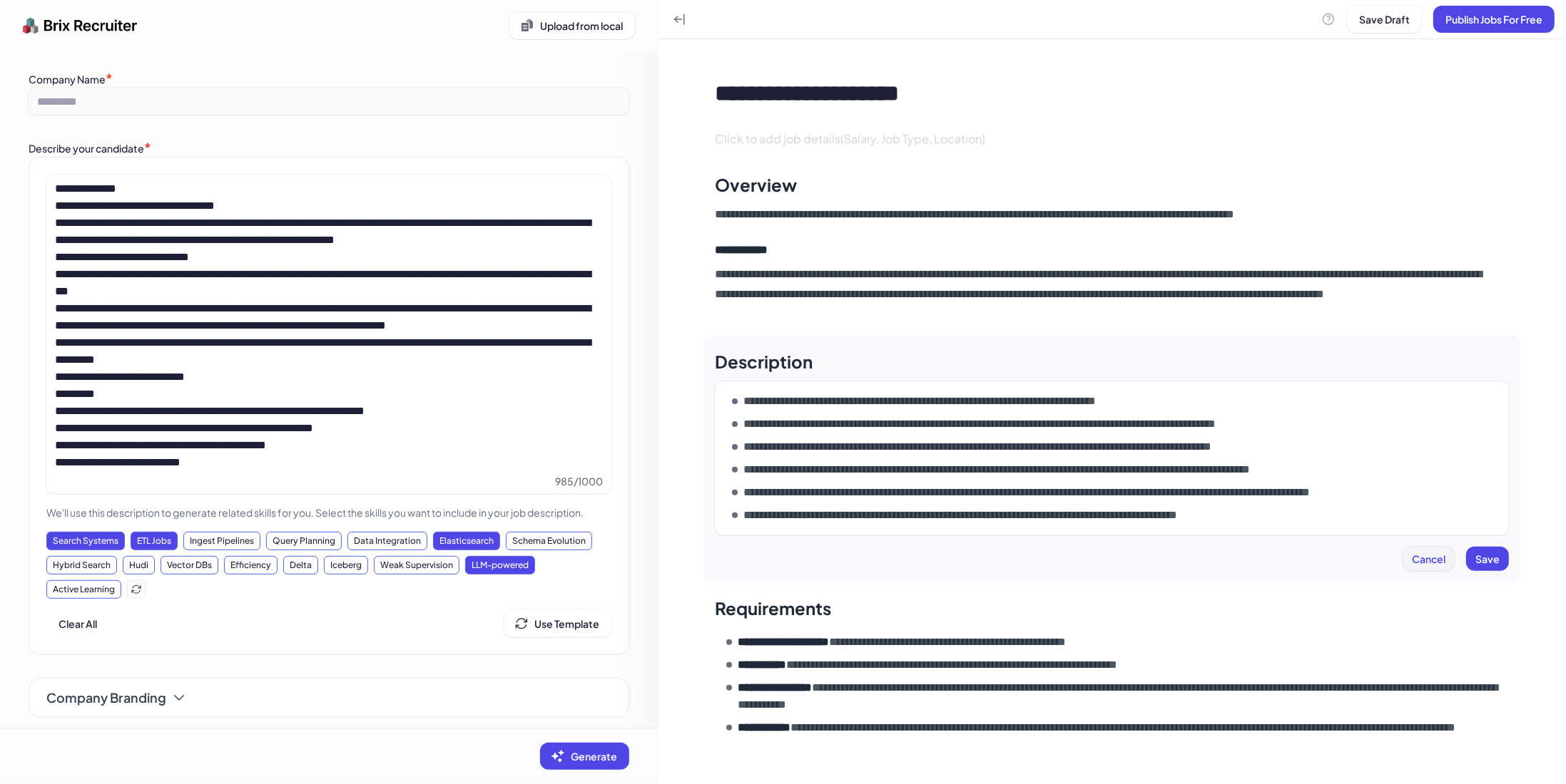
click at [1412, 555] on span "Cancel" at bounding box center [1428, 559] width 34 height 13
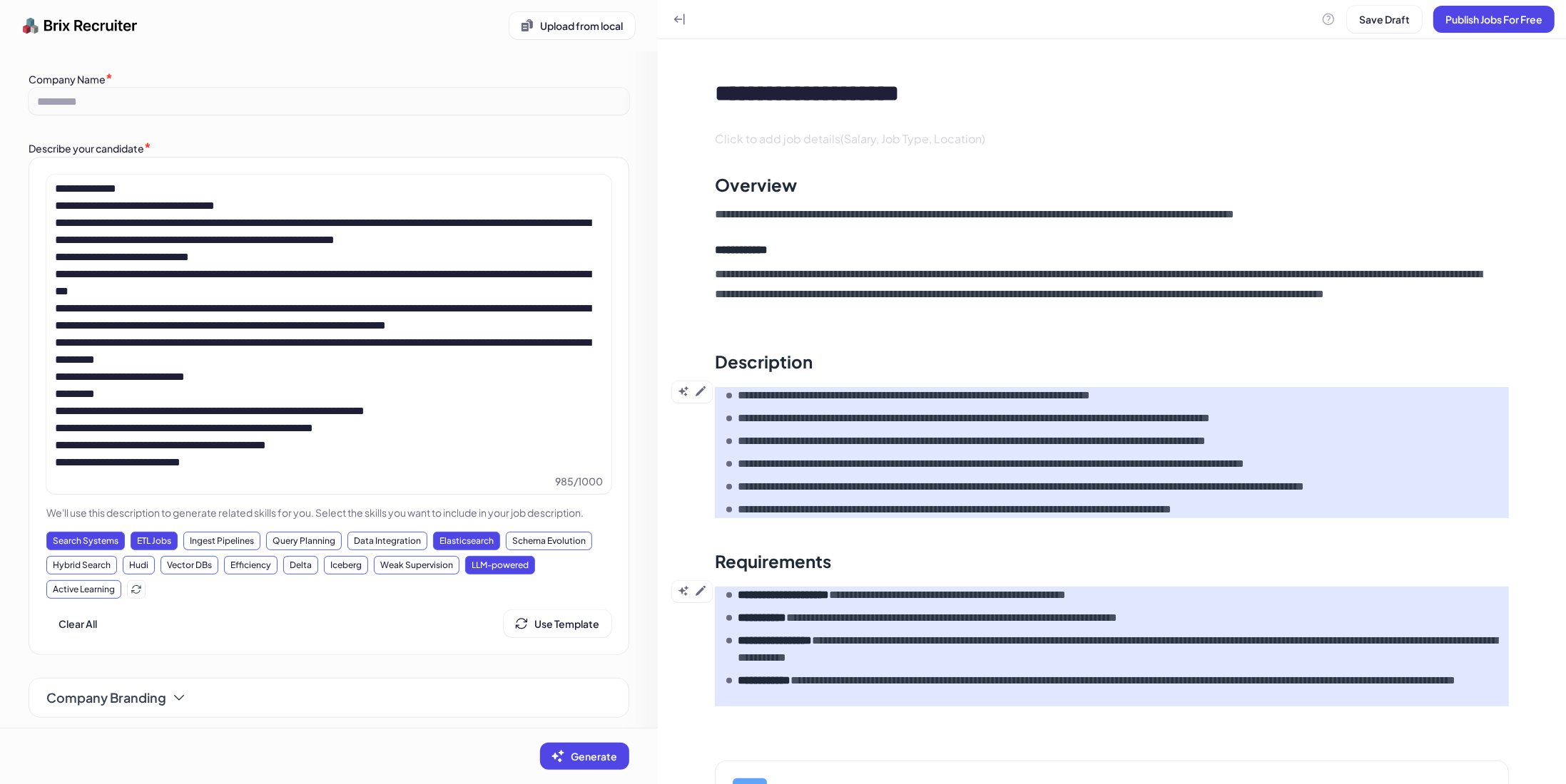
scroll to position [123, 0]
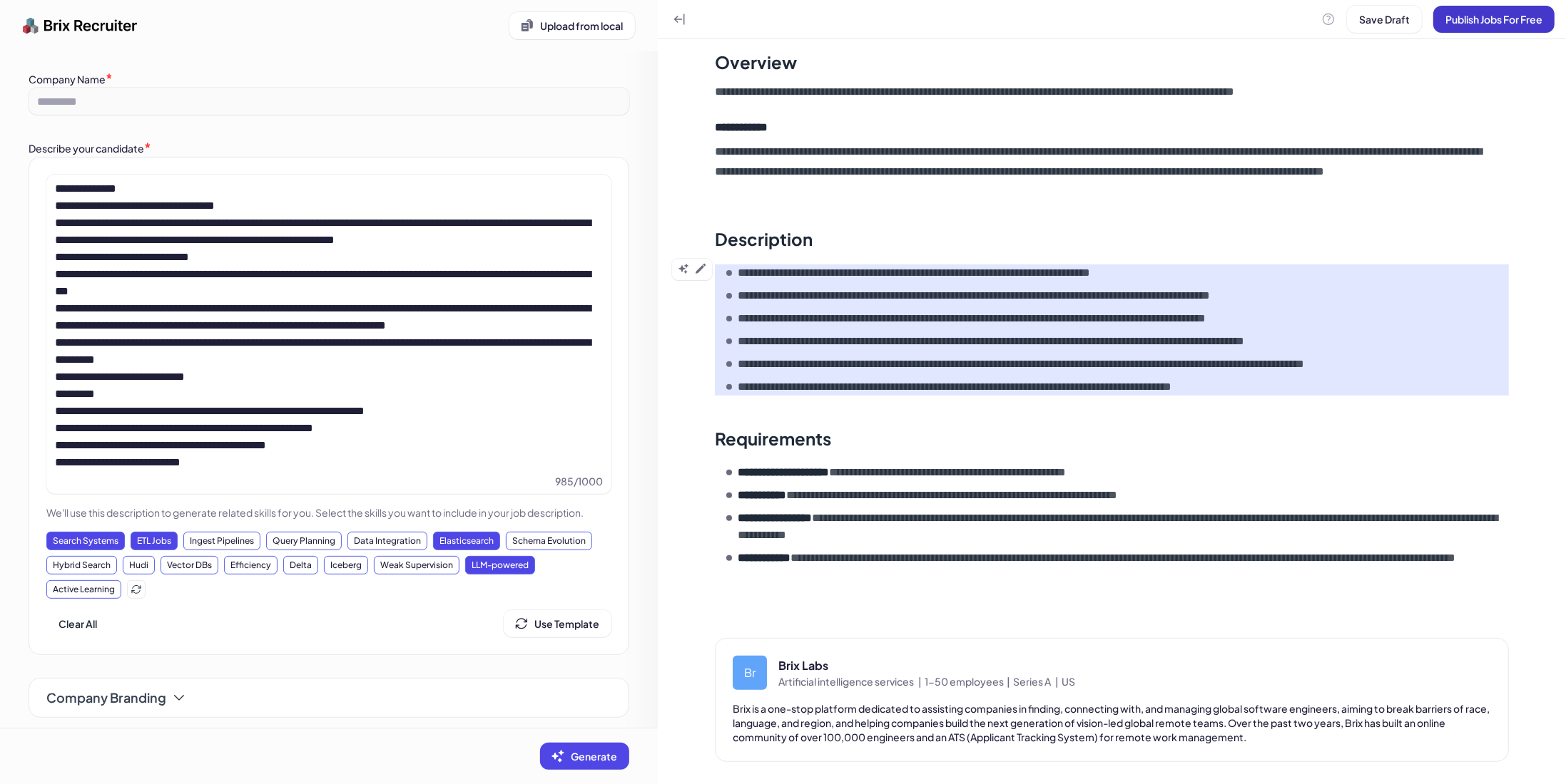
click at [1452, 16] on span "Publish Jobs For Free" at bounding box center [1494, 19] width 97 height 13
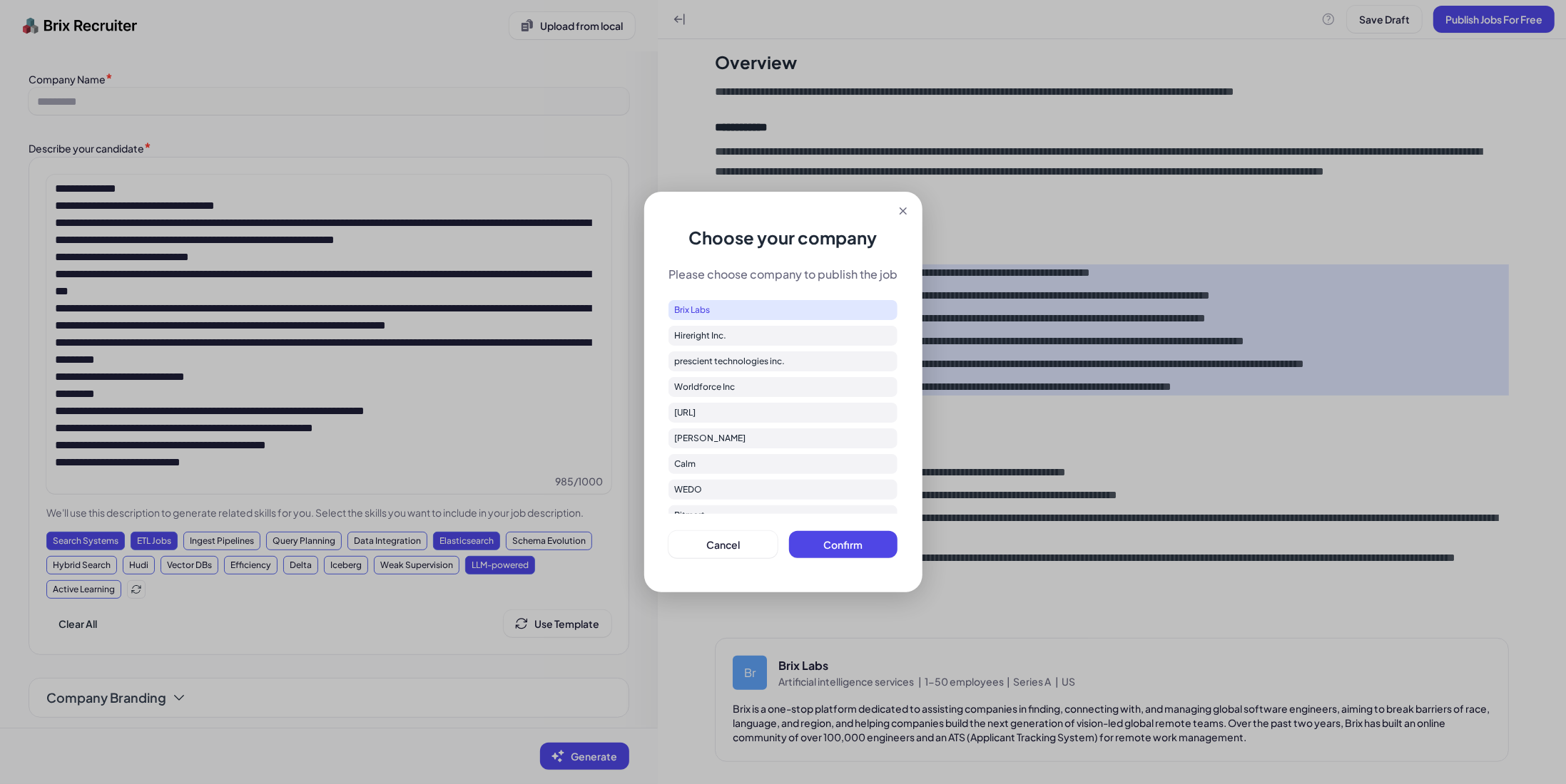
drag, startPoint x: 850, startPoint y: 545, endPoint x: 873, endPoint y: 544, distance: 23.0
click at [850, 545] on span "Confirm" at bounding box center [842, 545] width 39 height 13
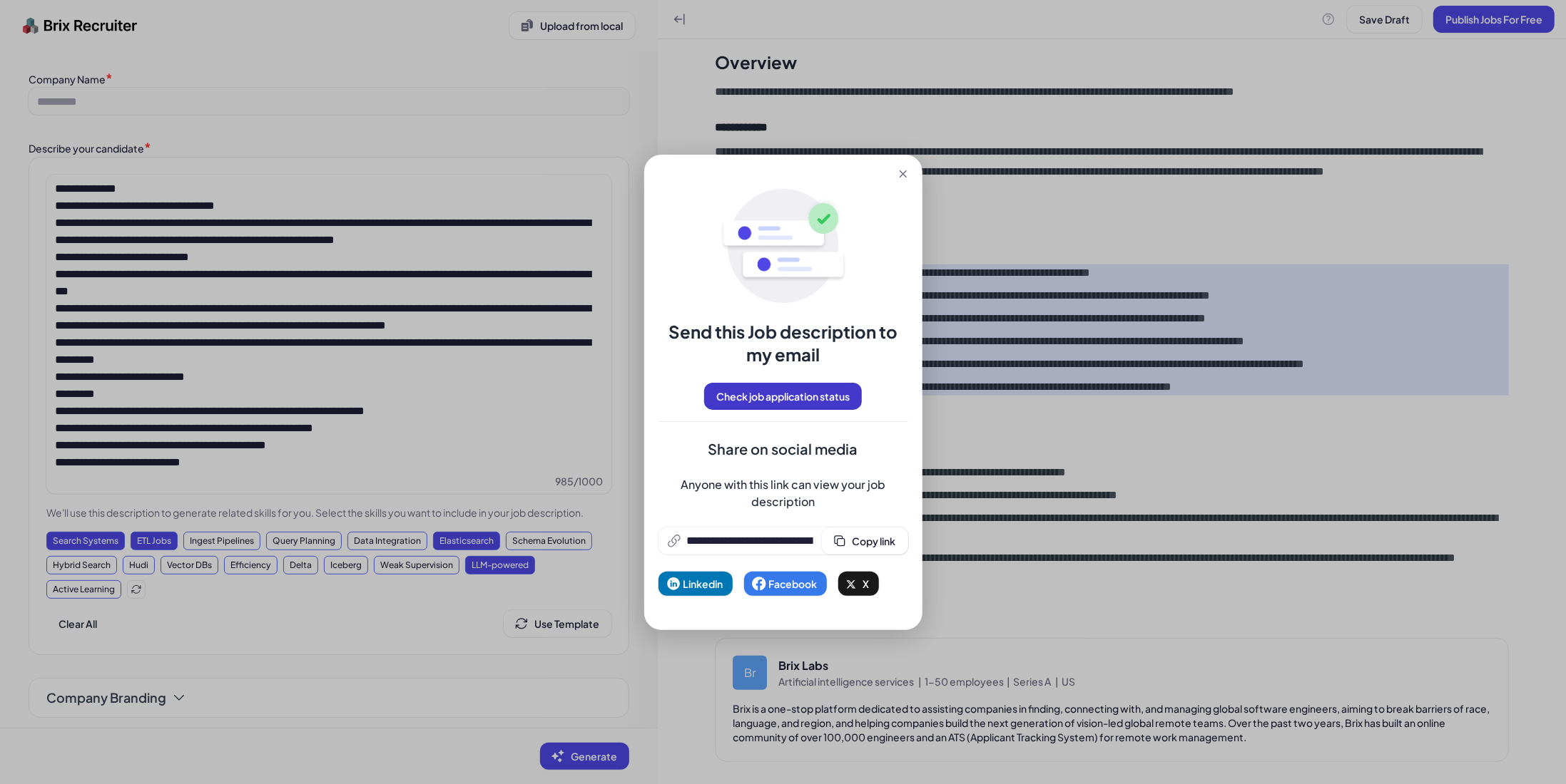
drag, startPoint x: 909, startPoint y: 179, endPoint x: 833, endPoint y: 396, distance: 229.9
click at [837, 396] on div "**********" at bounding box center [783, 392] width 278 height 476
click at [767, 544] on input "**********" at bounding box center [749, 541] width 126 height 17
click at [857, 543] on span "Copy link" at bounding box center [874, 541] width 44 height 13
click at [1224, 364] on div "**********" at bounding box center [783, 392] width 1566 height 784
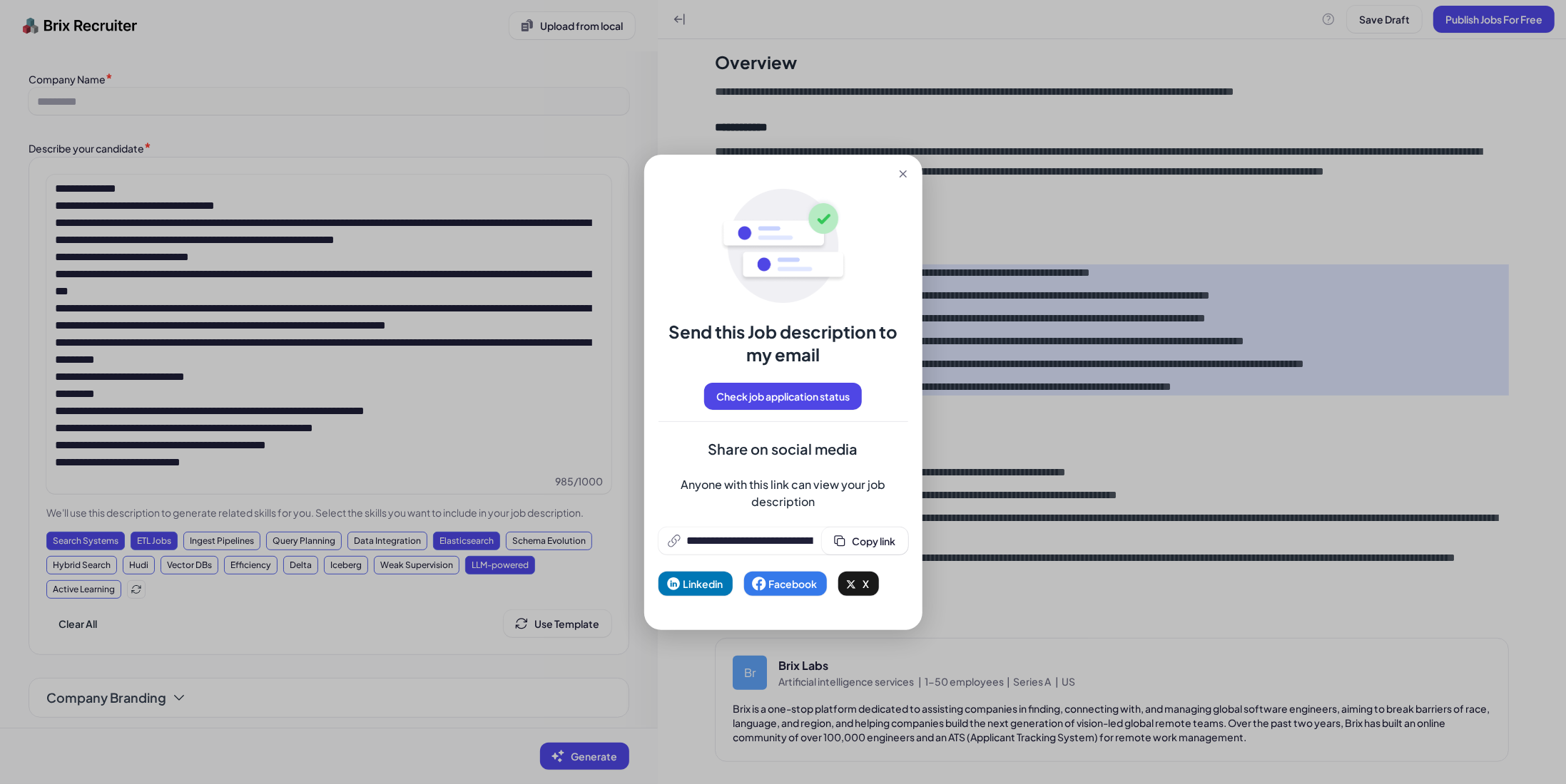
click at [1071, 417] on div "**********" at bounding box center [783, 392] width 1566 height 784
click at [896, 166] on button at bounding box center [903, 174] width 27 height 27
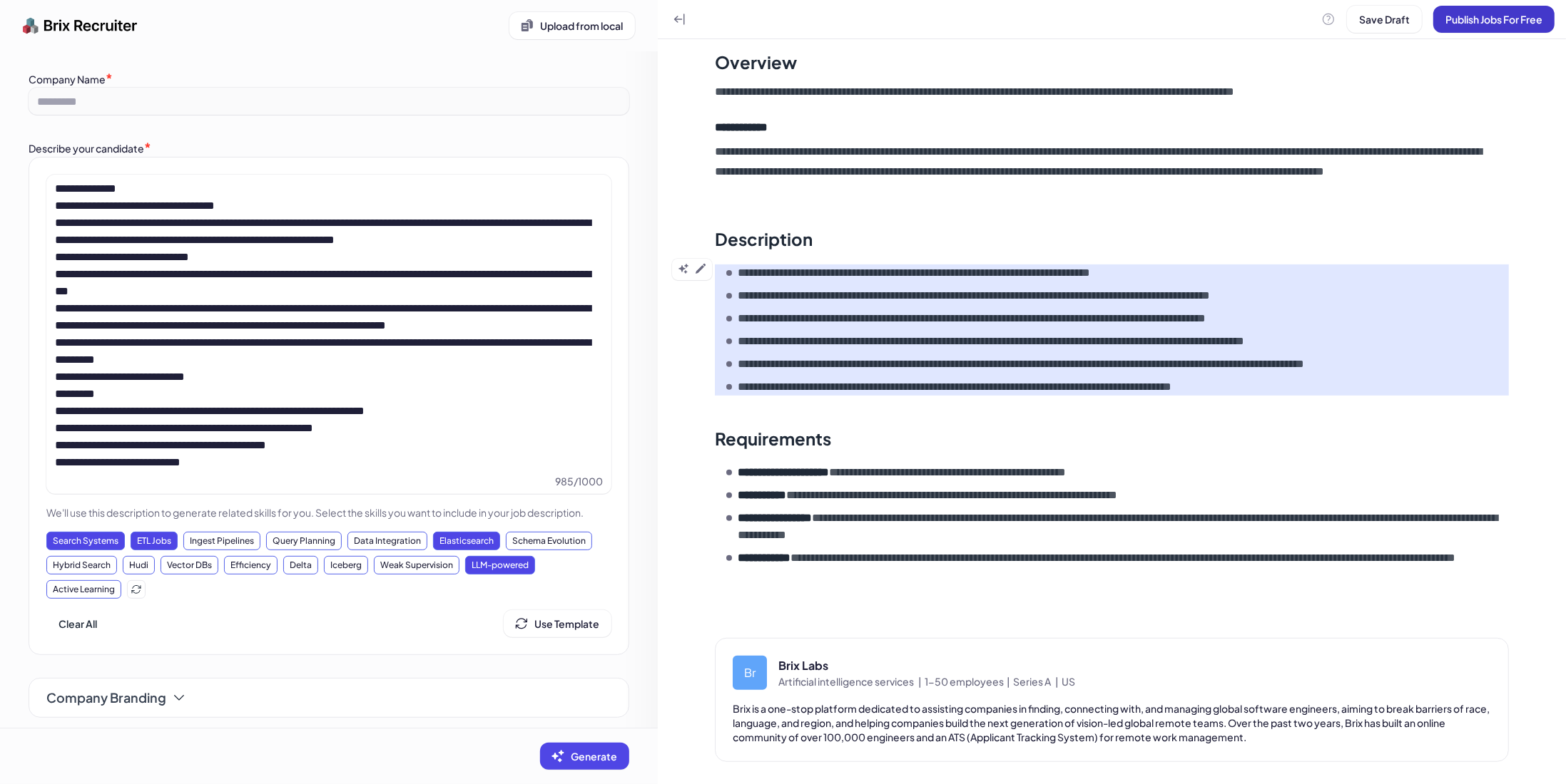
click at [1474, 14] on span "Publish Jobs For Free" at bounding box center [1494, 19] width 97 height 13
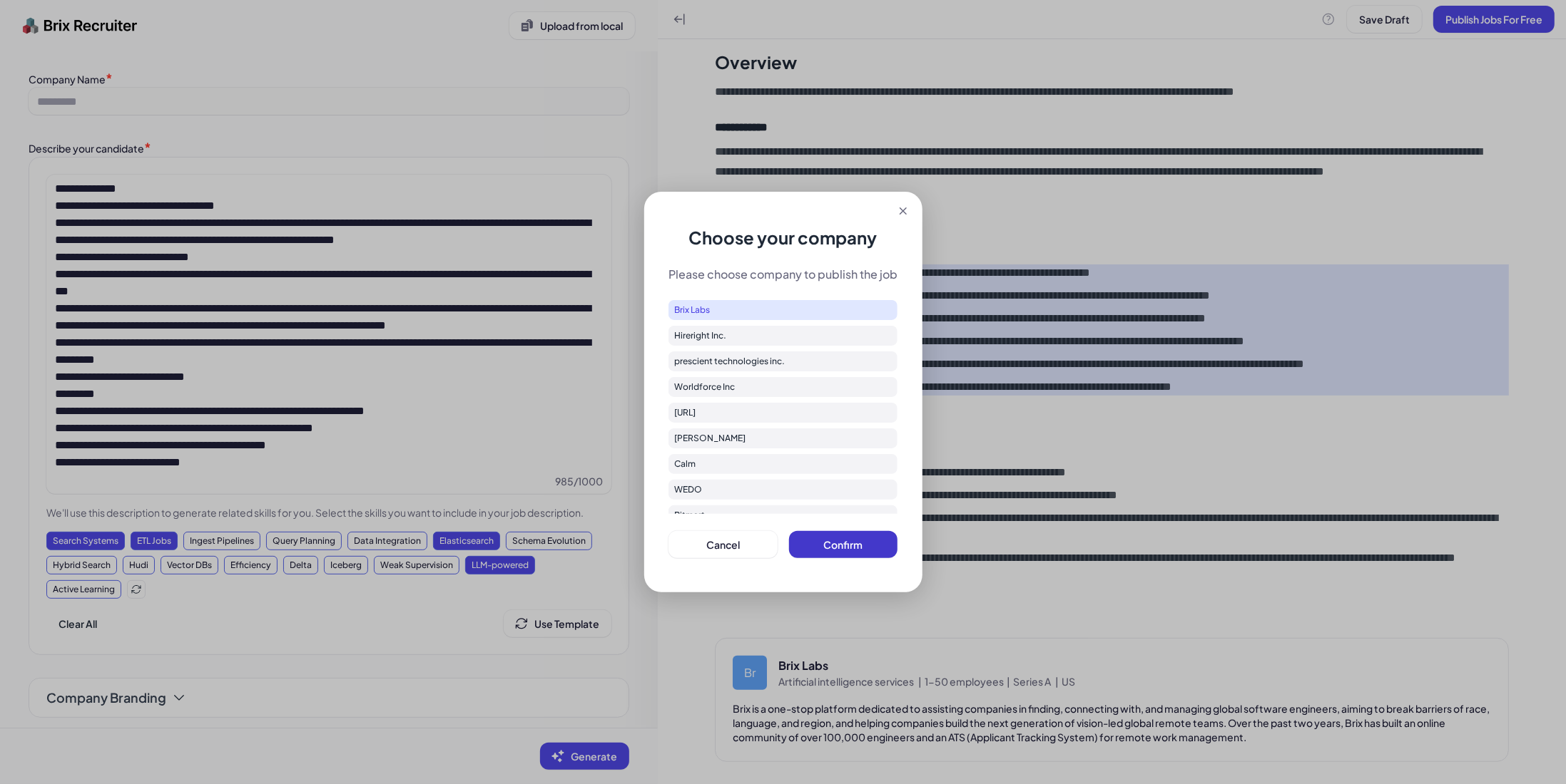
click at [863, 543] on button "Confirm" at bounding box center [843, 545] width 109 height 27
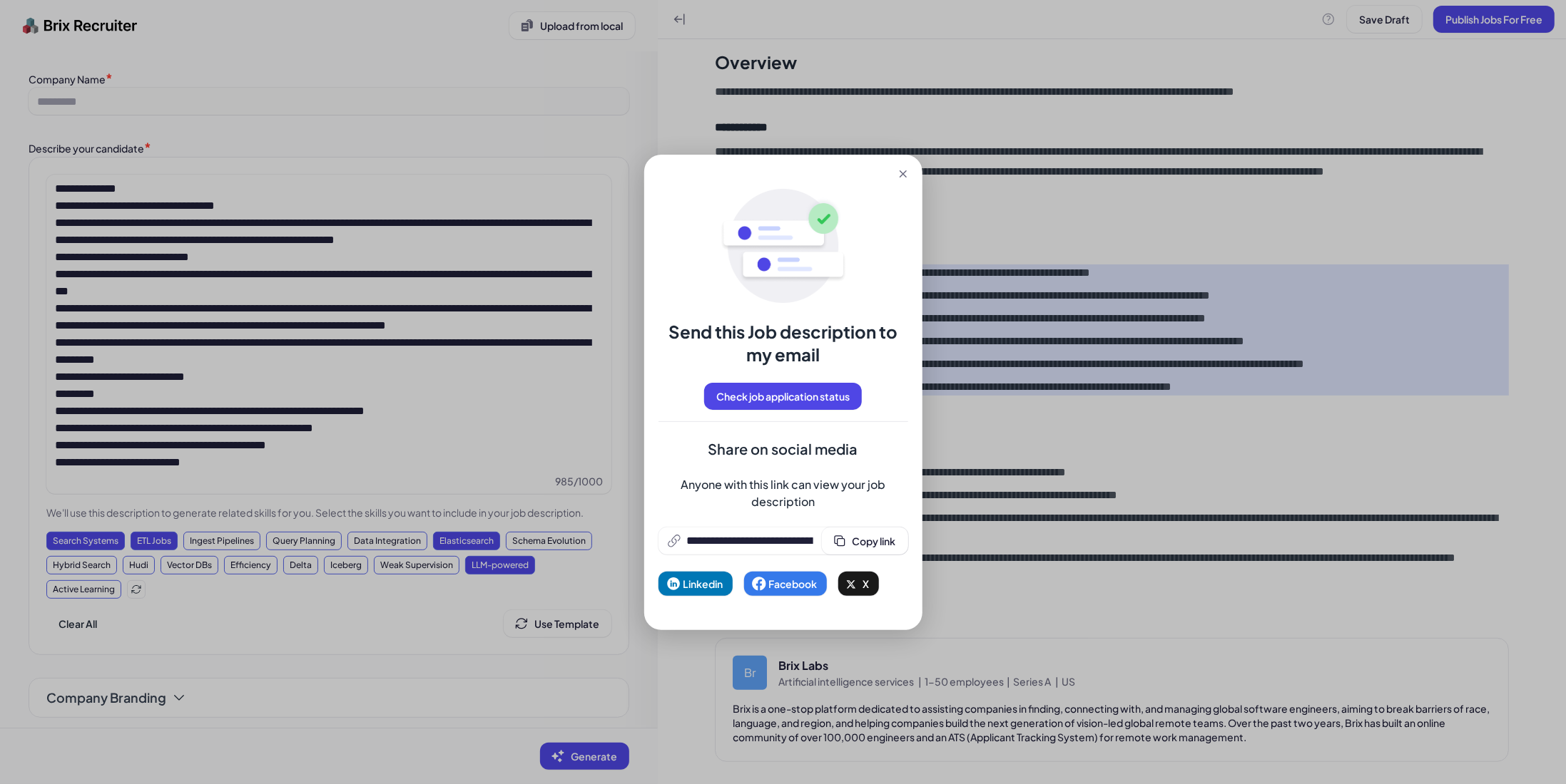
drag, startPoint x: 904, startPoint y: 172, endPoint x: 1138, endPoint y: 110, distance: 242.1
click at [904, 170] on icon at bounding box center [902, 174] width 7 height 7
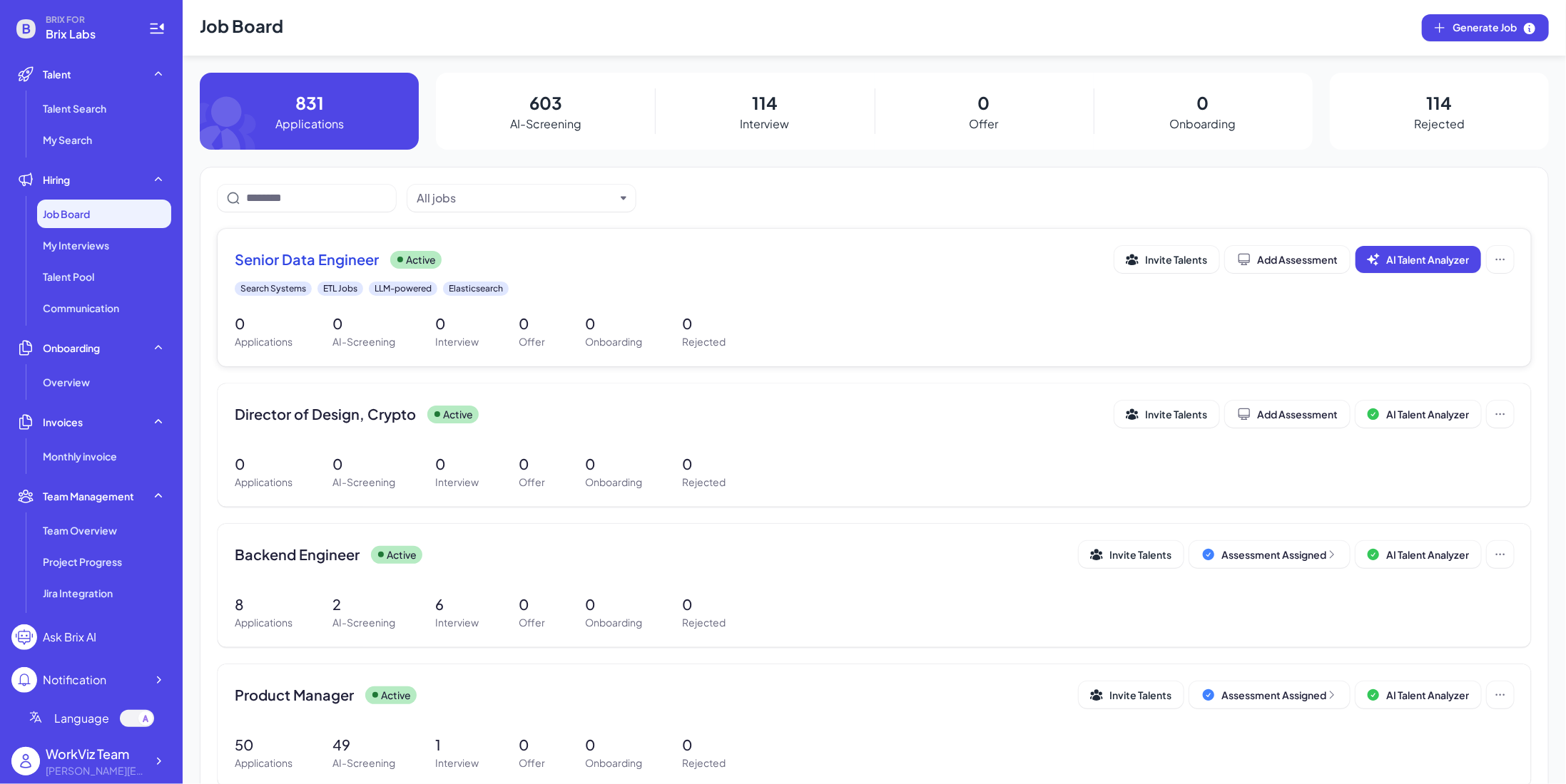
click at [323, 255] on span "Senior Data Engineer" at bounding box center [307, 260] width 144 height 20
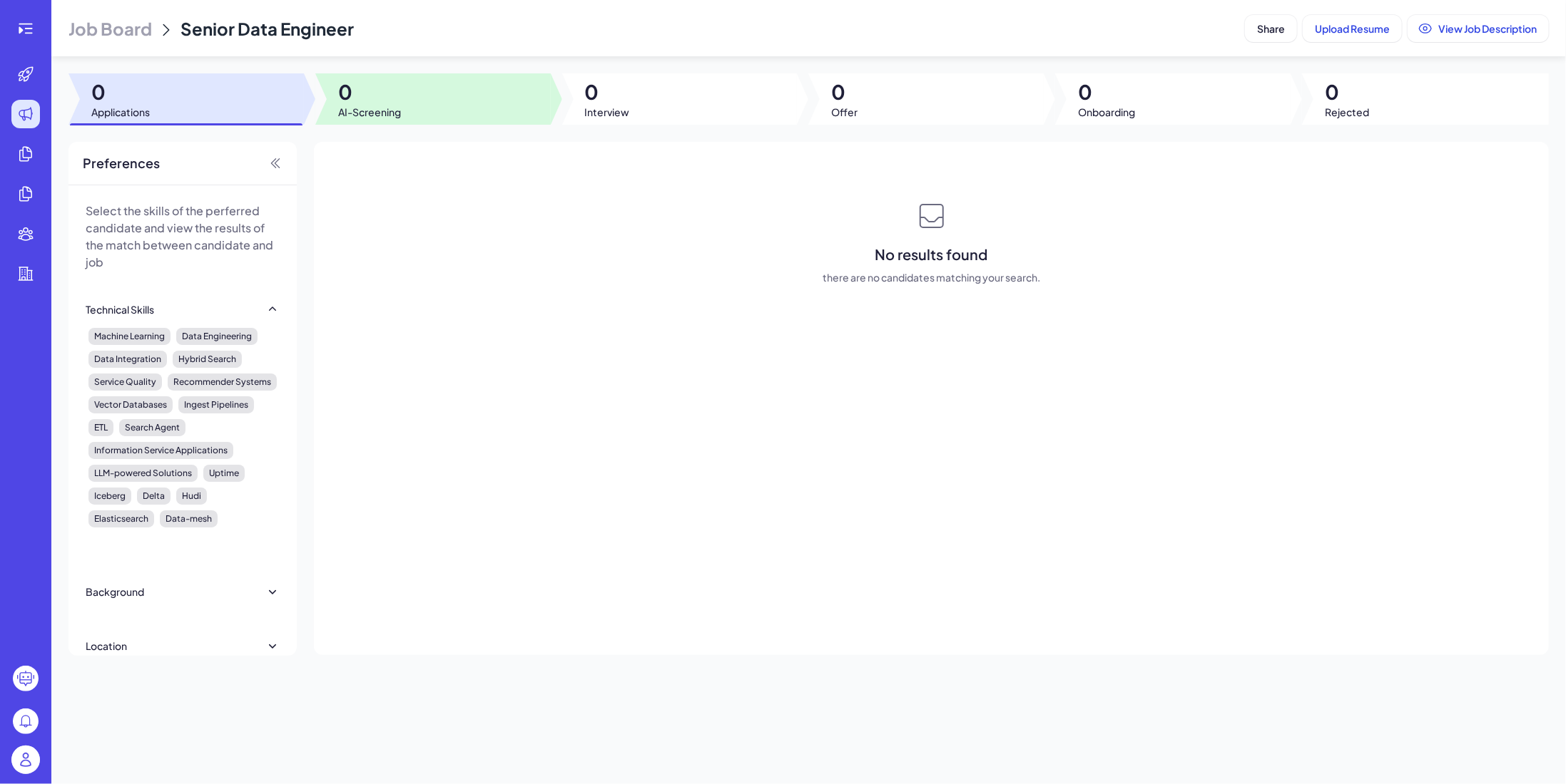
click at [392, 111] on span "AI-Screening" at bounding box center [370, 112] width 63 height 14
drag, startPoint x: 181, startPoint y: 98, endPoint x: 353, endPoint y: 135, distance: 175.9
click at [181, 98] on div at bounding box center [186, 99] width 236 height 51
click at [335, 110] on div at bounding box center [433, 99] width 236 height 51
click at [187, 96] on div at bounding box center [186, 99] width 236 height 51
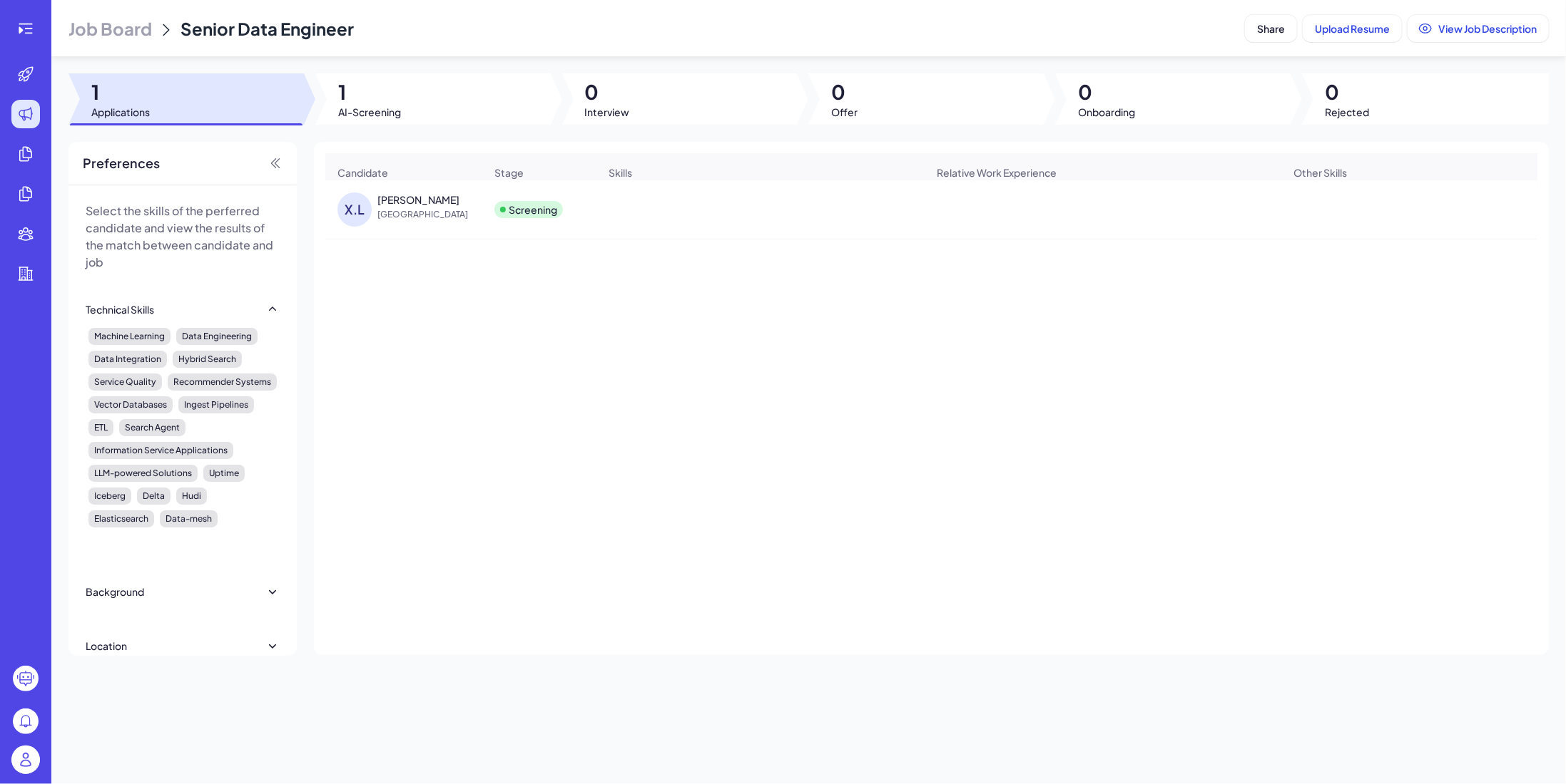
click at [401, 207] on div "[PERSON_NAME]" at bounding box center [418, 200] width 82 height 14
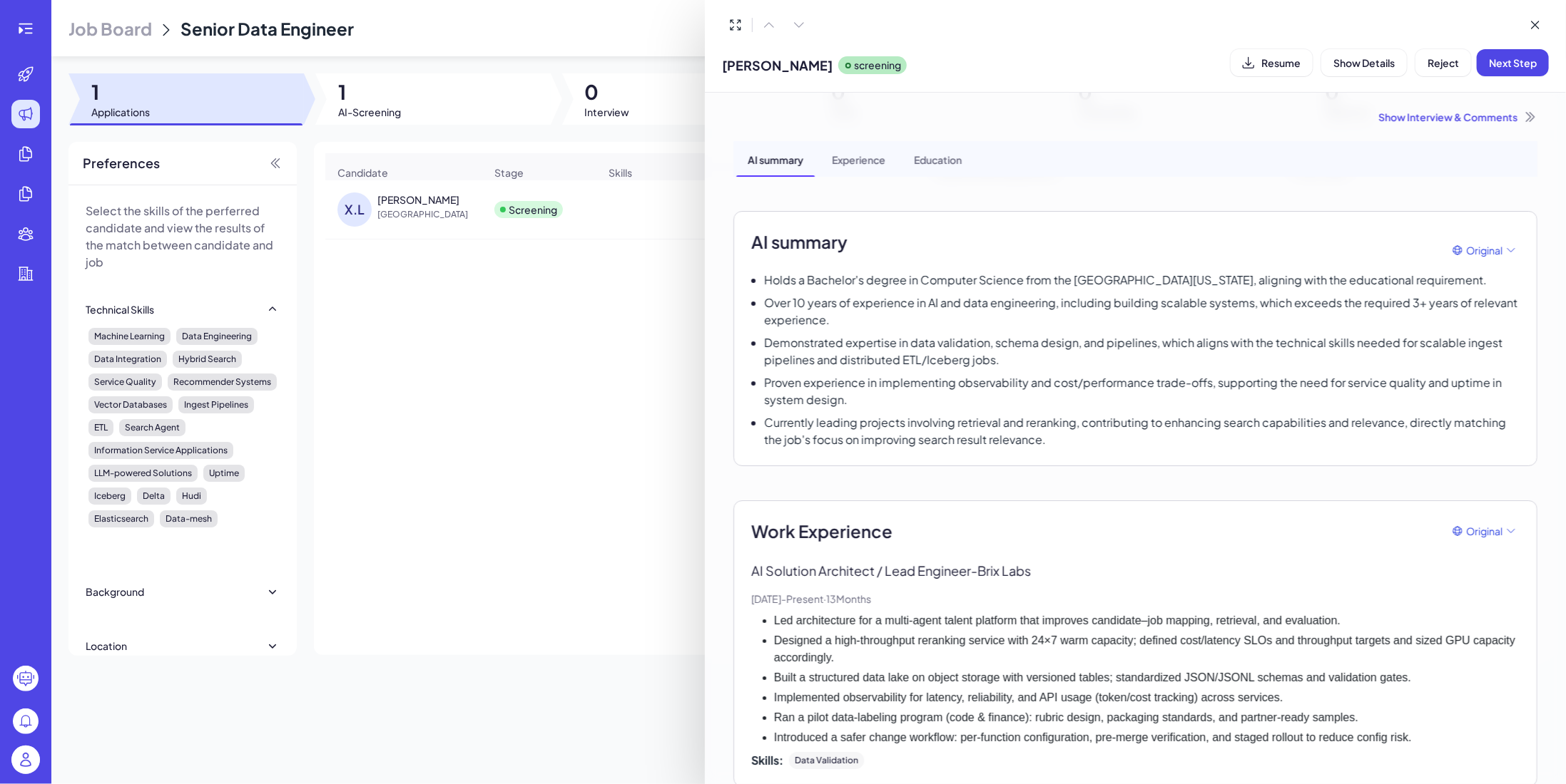
click at [862, 158] on div "Experience" at bounding box center [858, 159] width 76 height 36
click at [86, 31] on div at bounding box center [783, 392] width 1566 height 784
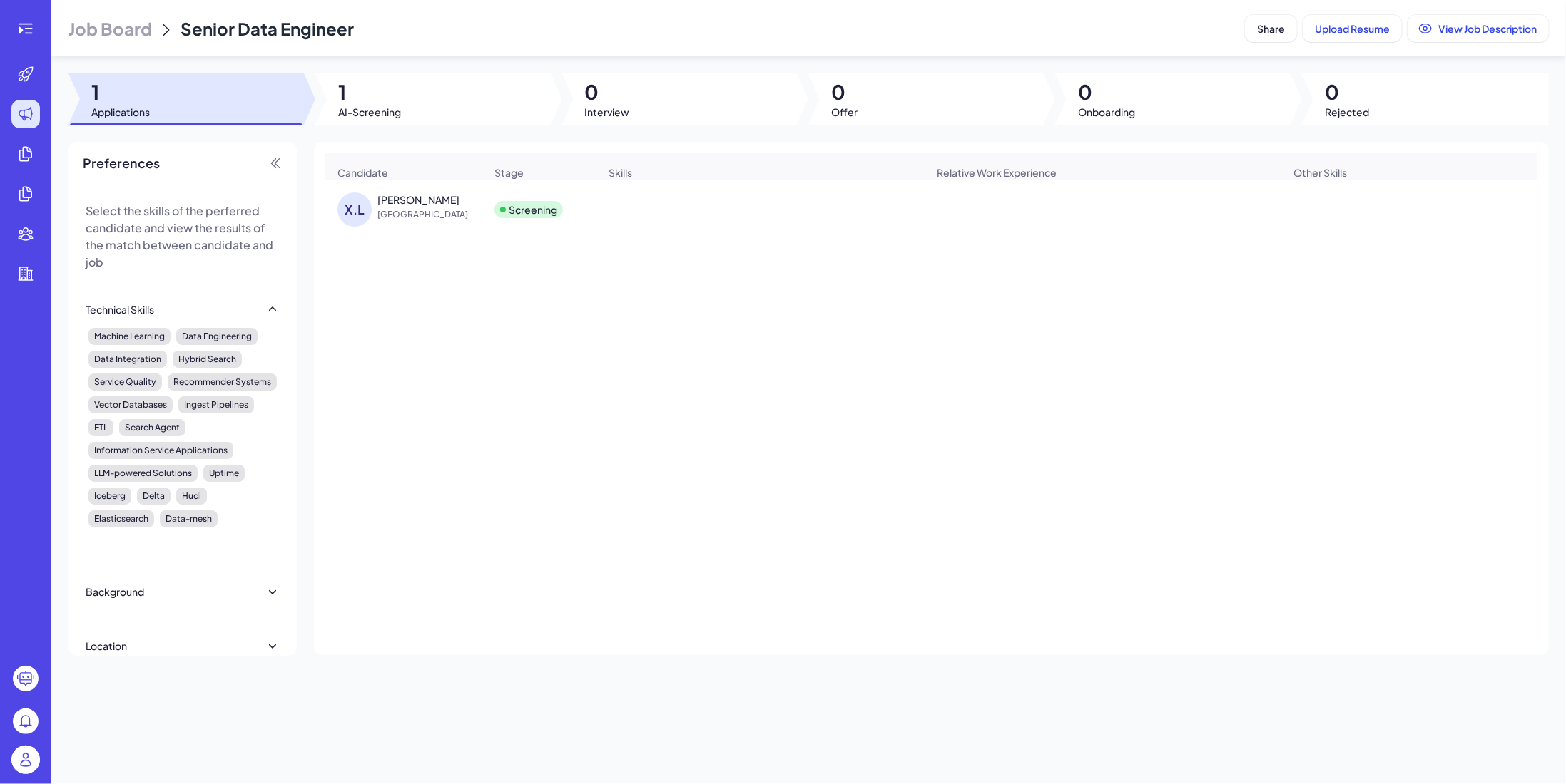
click at [101, 28] on span "Job Board" at bounding box center [110, 29] width 84 height 23
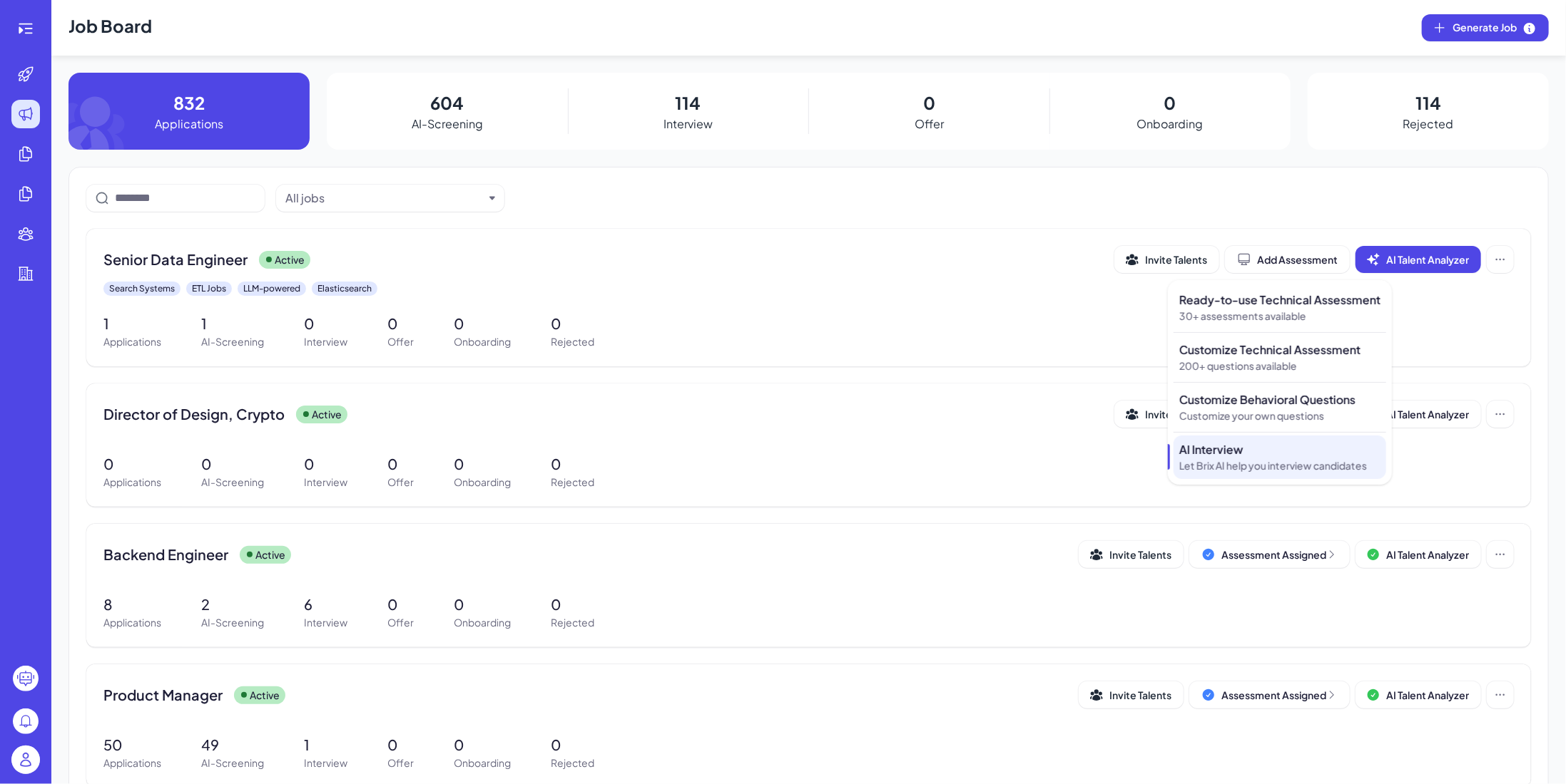
click at [1282, 460] on p "Let Brix AI help you interview candidates" at bounding box center [1280, 466] width 201 height 15
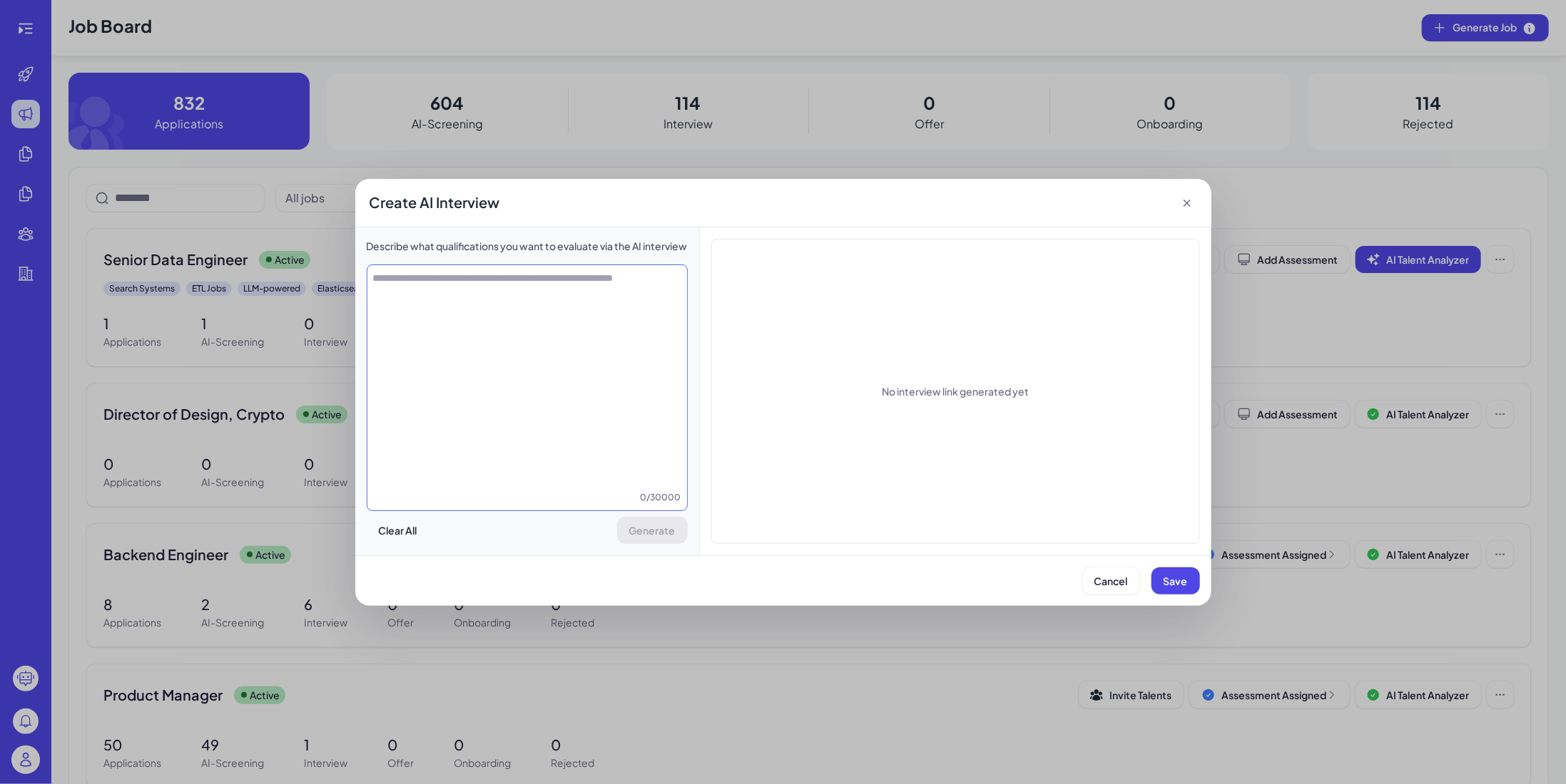
click at [503, 315] on textarea at bounding box center [527, 381] width 320 height 220
click at [509, 390] on textarea at bounding box center [527, 381] width 320 height 220
paste textarea "**********"
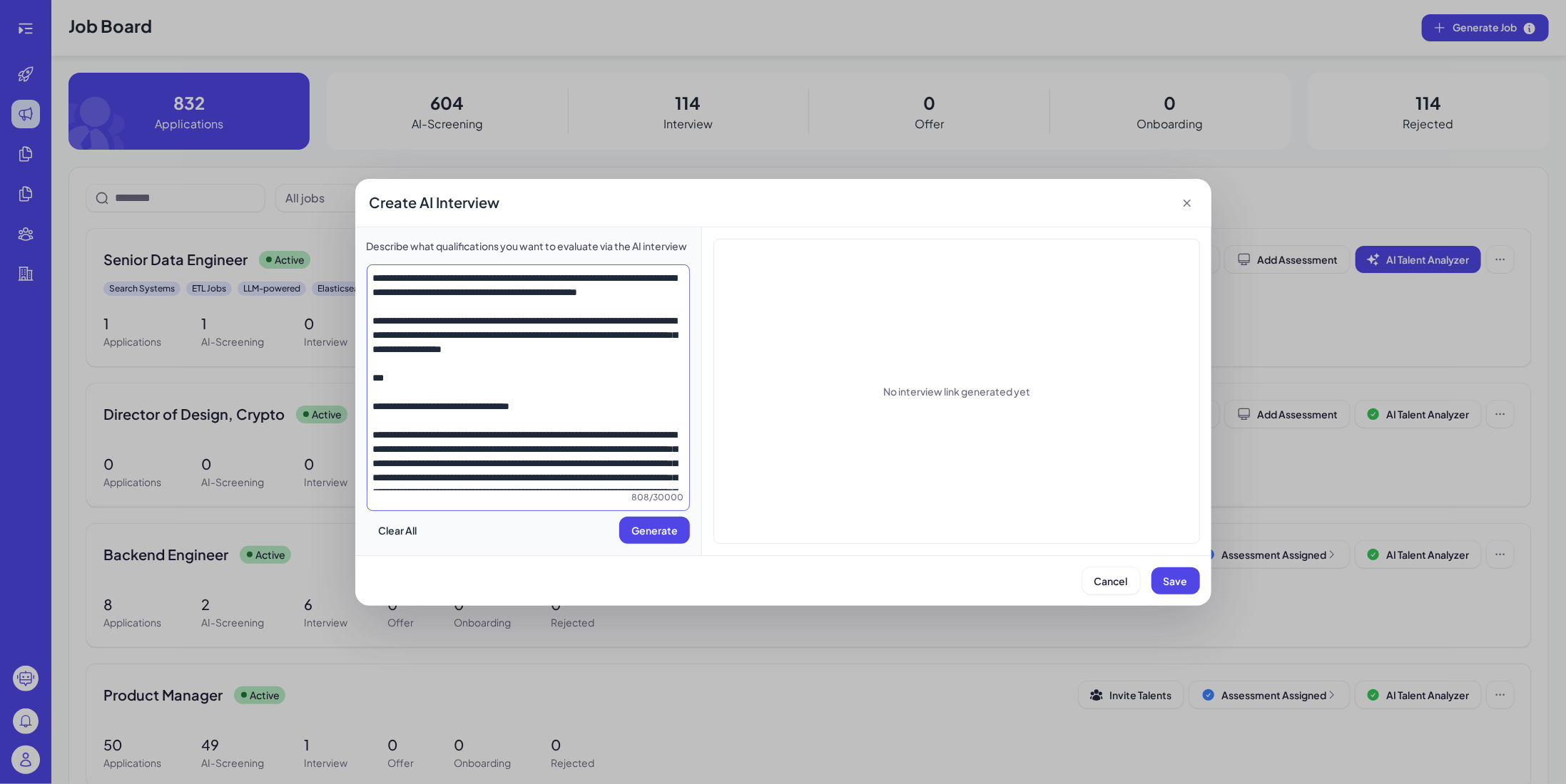
drag, startPoint x: 441, startPoint y: 363, endPoint x: 394, endPoint y: 205, distance: 164.8
click at [382, 123] on div "Create AI Interview Describe what qualifications you want to evaluate via the A…" at bounding box center [783, 392] width 1566 height 784
click at [422, 368] on textarea at bounding box center [529, 381] width 323 height 220
drag, startPoint x: 371, startPoint y: 419, endPoint x: 352, endPoint y: 204, distance: 215.8
click at [352, 204] on div "Create AI Interview Describe what qualifications you want to evaluate via the A…" at bounding box center [783, 392] width 1566 height 784
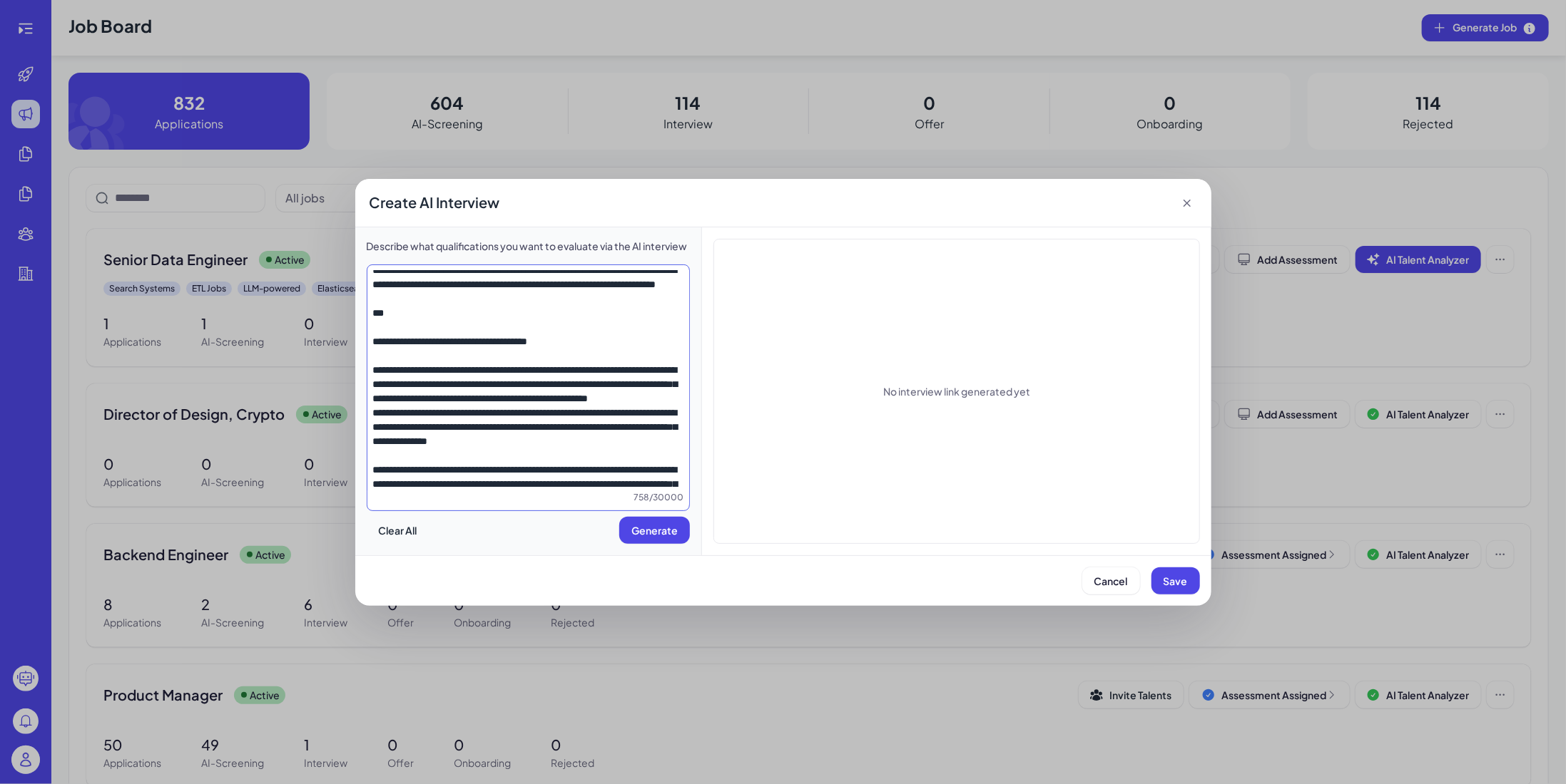
scroll to position [222, 0]
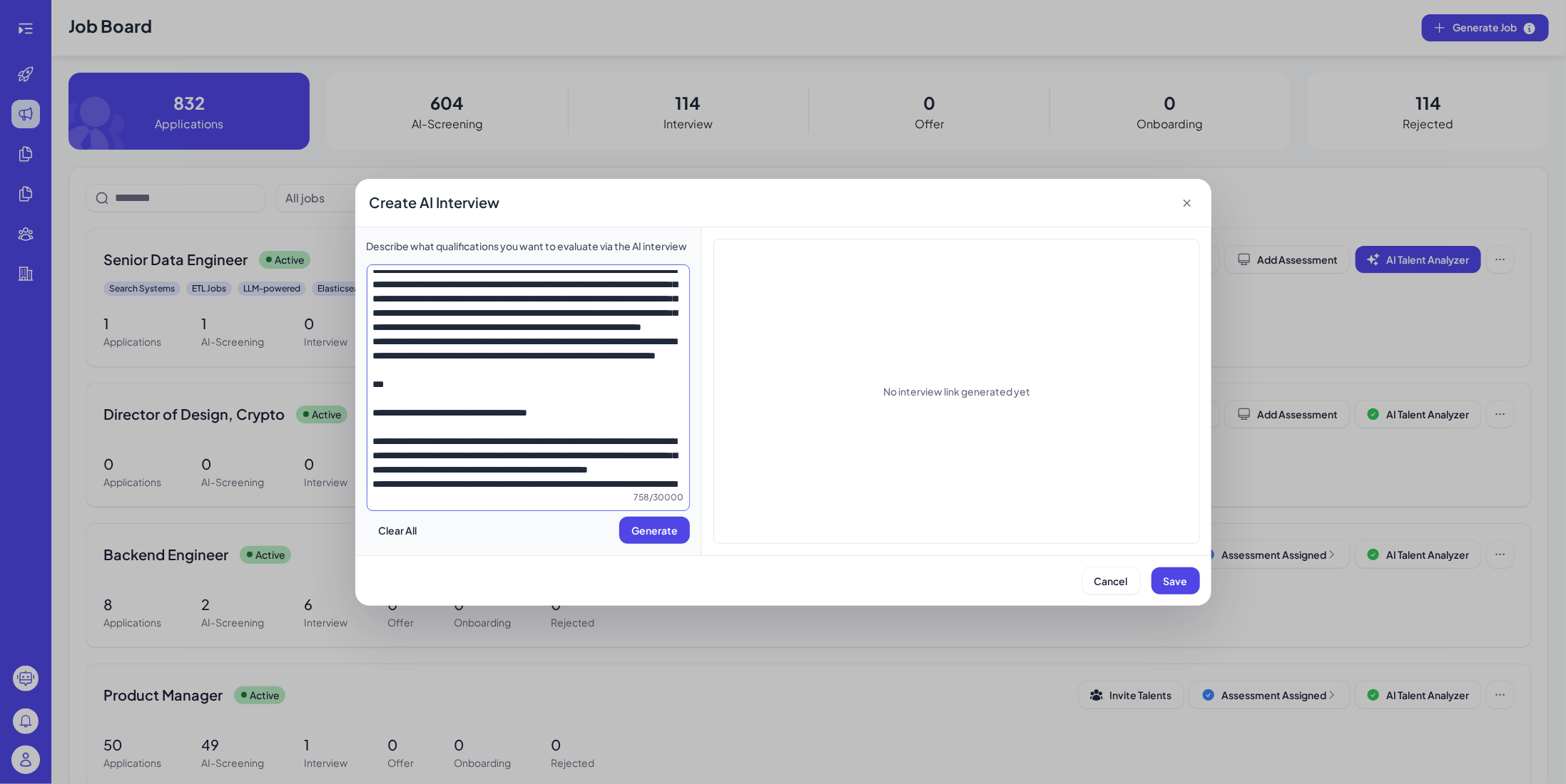
click at [484, 342] on textarea at bounding box center [529, 381] width 323 height 220
paste textarea "**********"
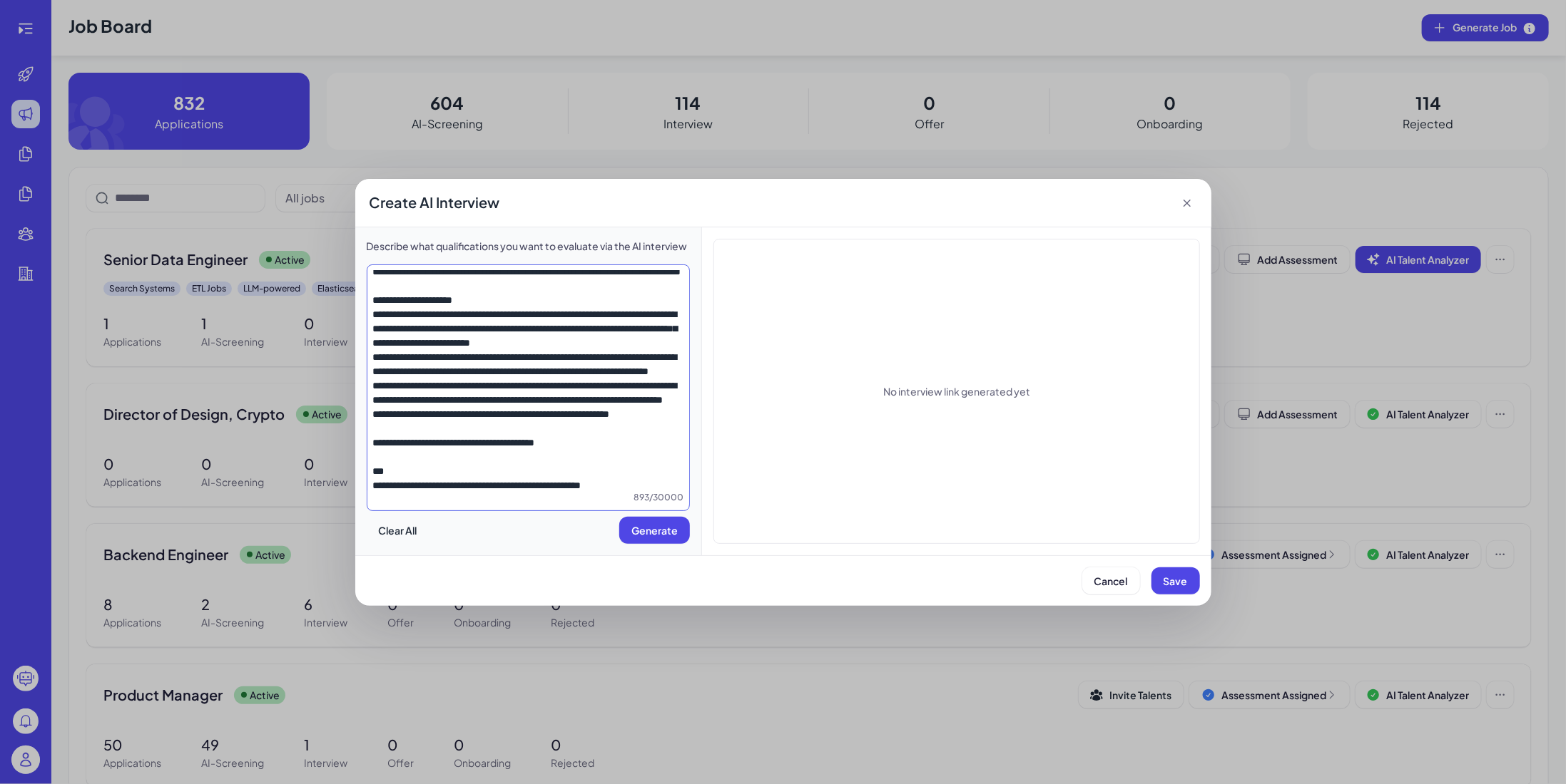
scroll to position [0, 0]
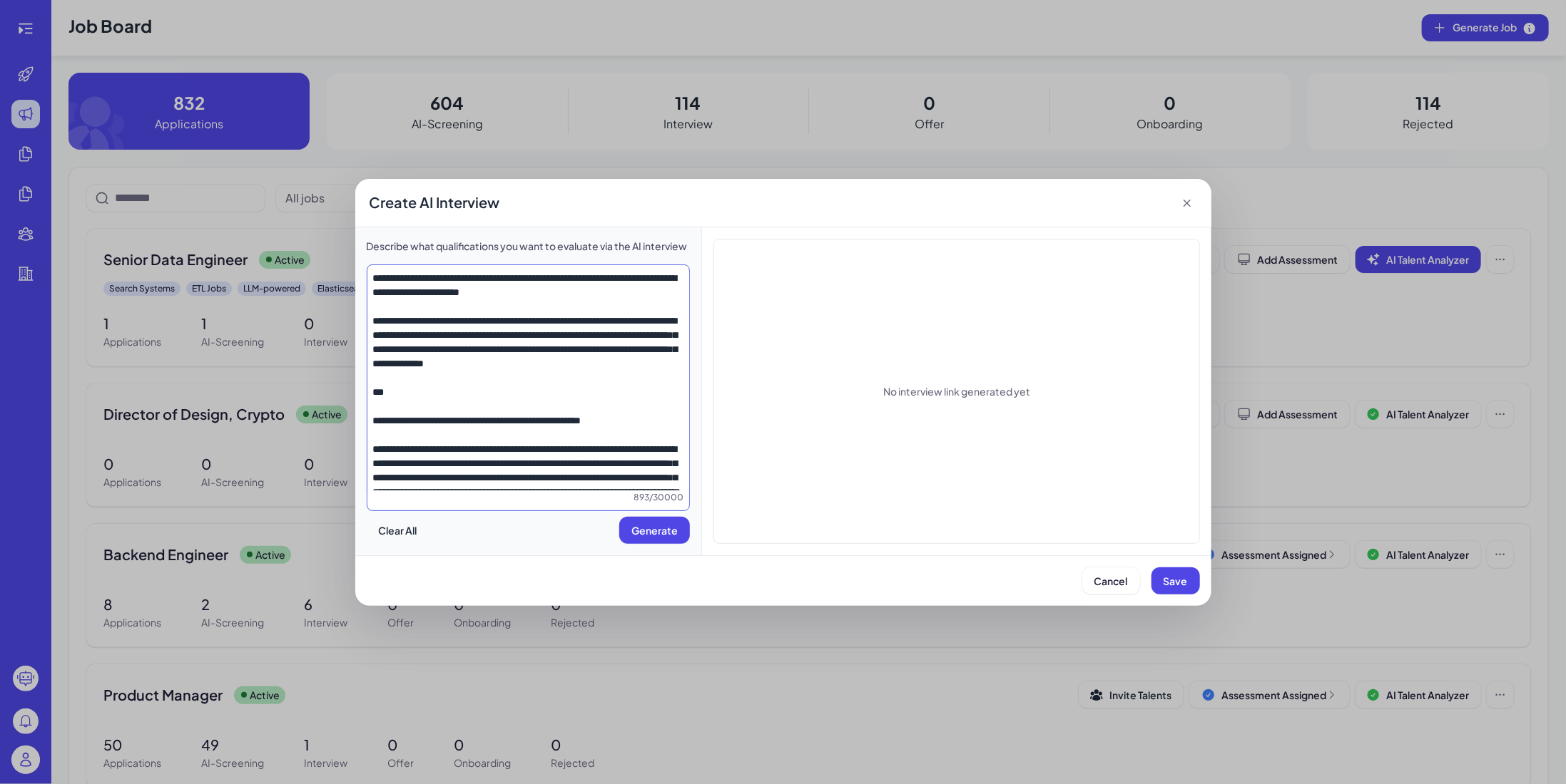
drag, startPoint x: 375, startPoint y: 429, endPoint x: 347, endPoint y: 215, distance: 215.8
click at [347, 215] on div "Create AI Interview Describe what qualifications you want to evaluate via the A…" at bounding box center [783, 392] width 1566 height 784
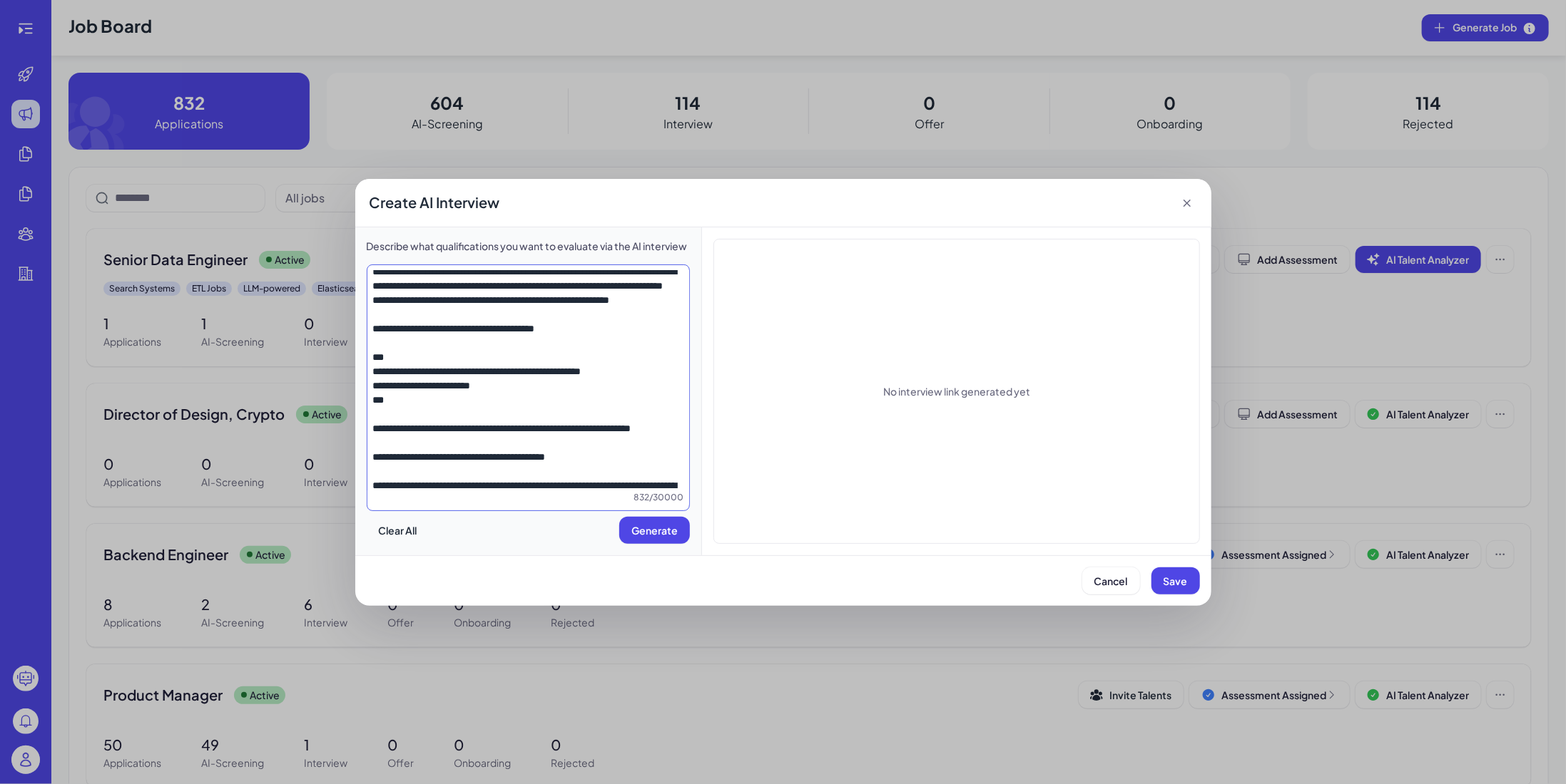
scroll to position [285, 0]
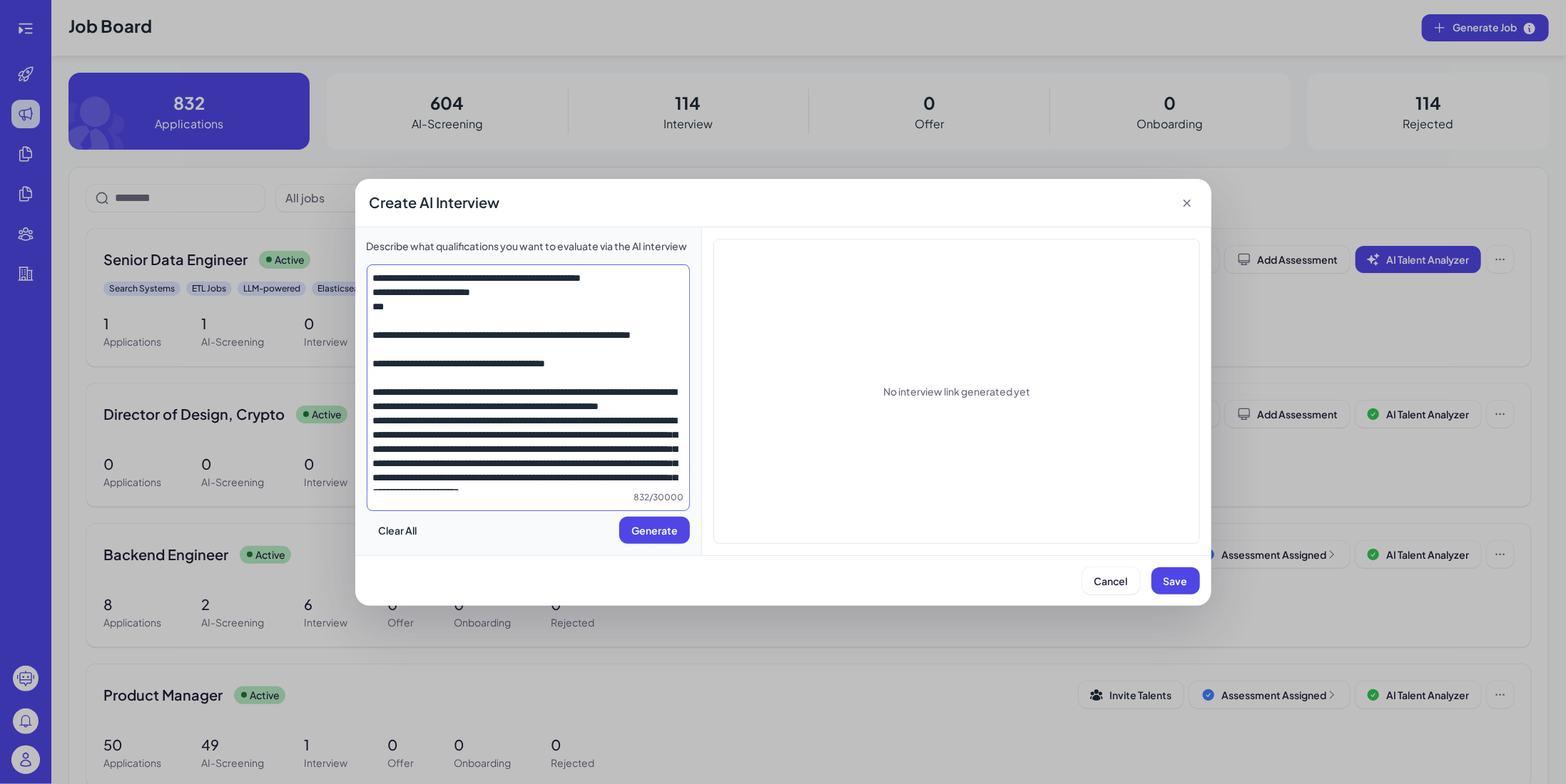
drag, startPoint x: 438, startPoint y: 378, endPoint x: 425, endPoint y: 329, distance: 50.7
click at [425, 329] on textarea at bounding box center [529, 381] width 323 height 220
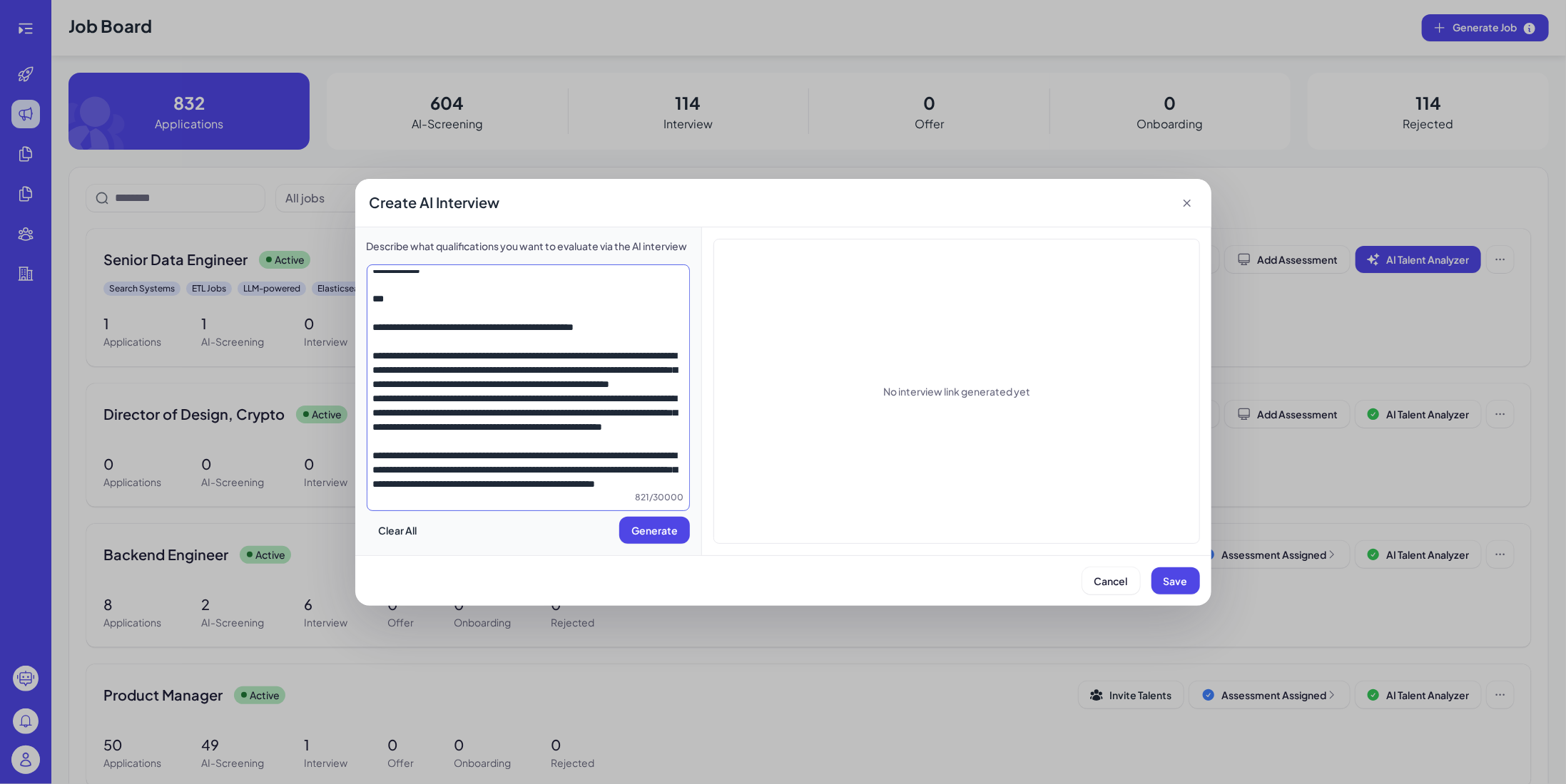
scroll to position [1519, 0]
type textarea "**********"
click at [659, 531] on span "Generate" at bounding box center [654, 531] width 46 height 13
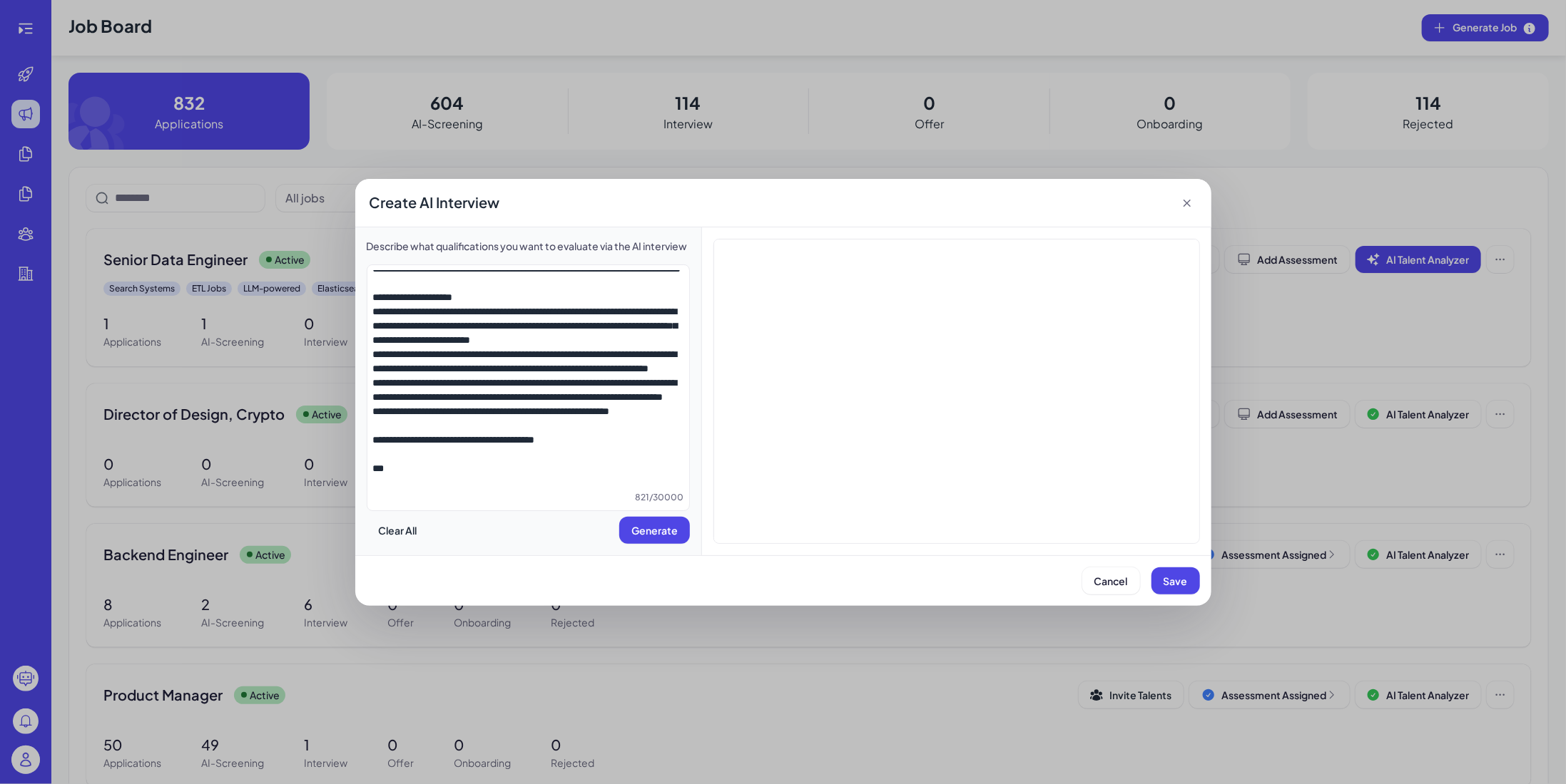
scroll to position [143, 0]
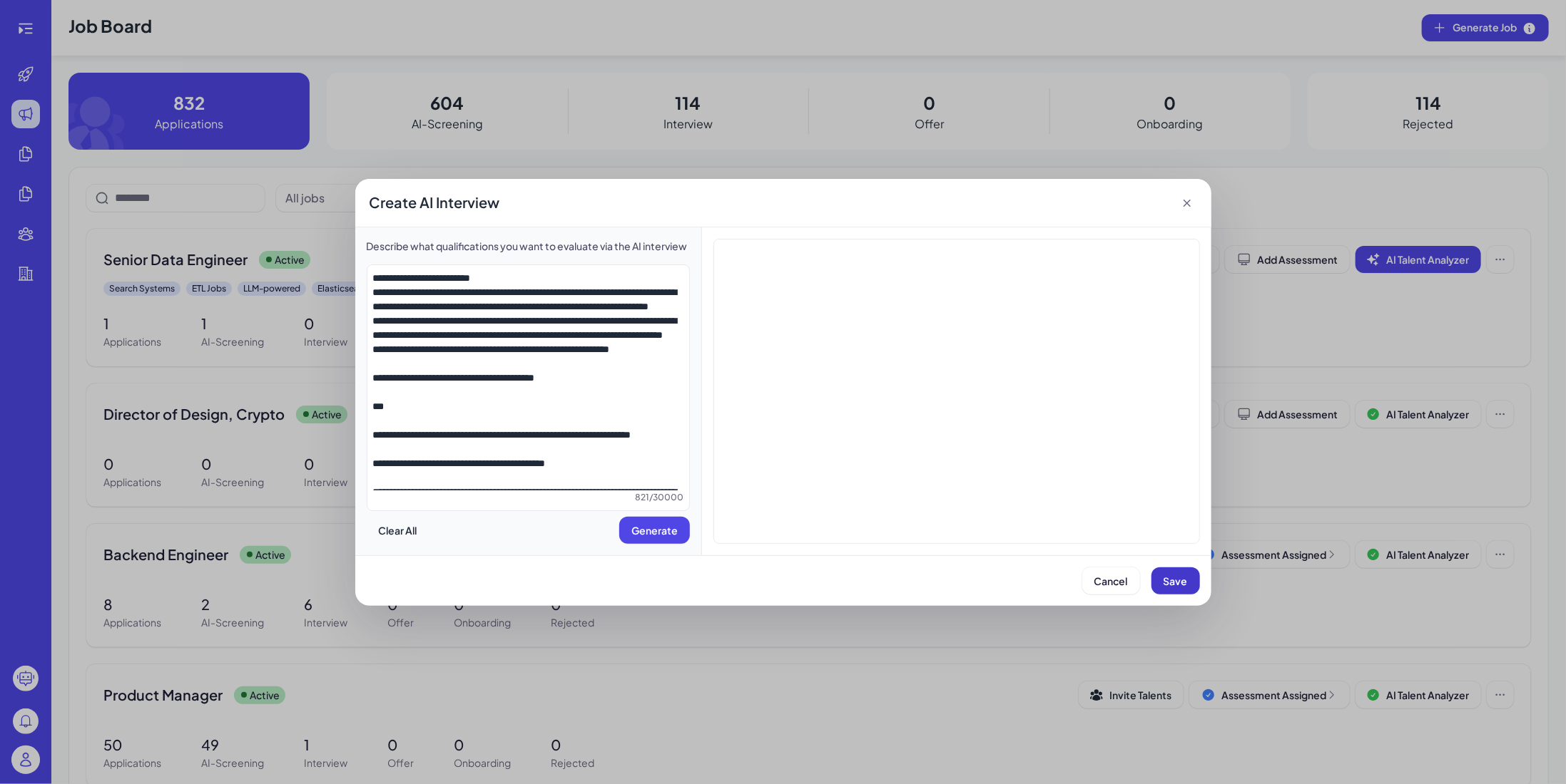
click at [1188, 581] on button "Save" at bounding box center [1176, 581] width 49 height 27
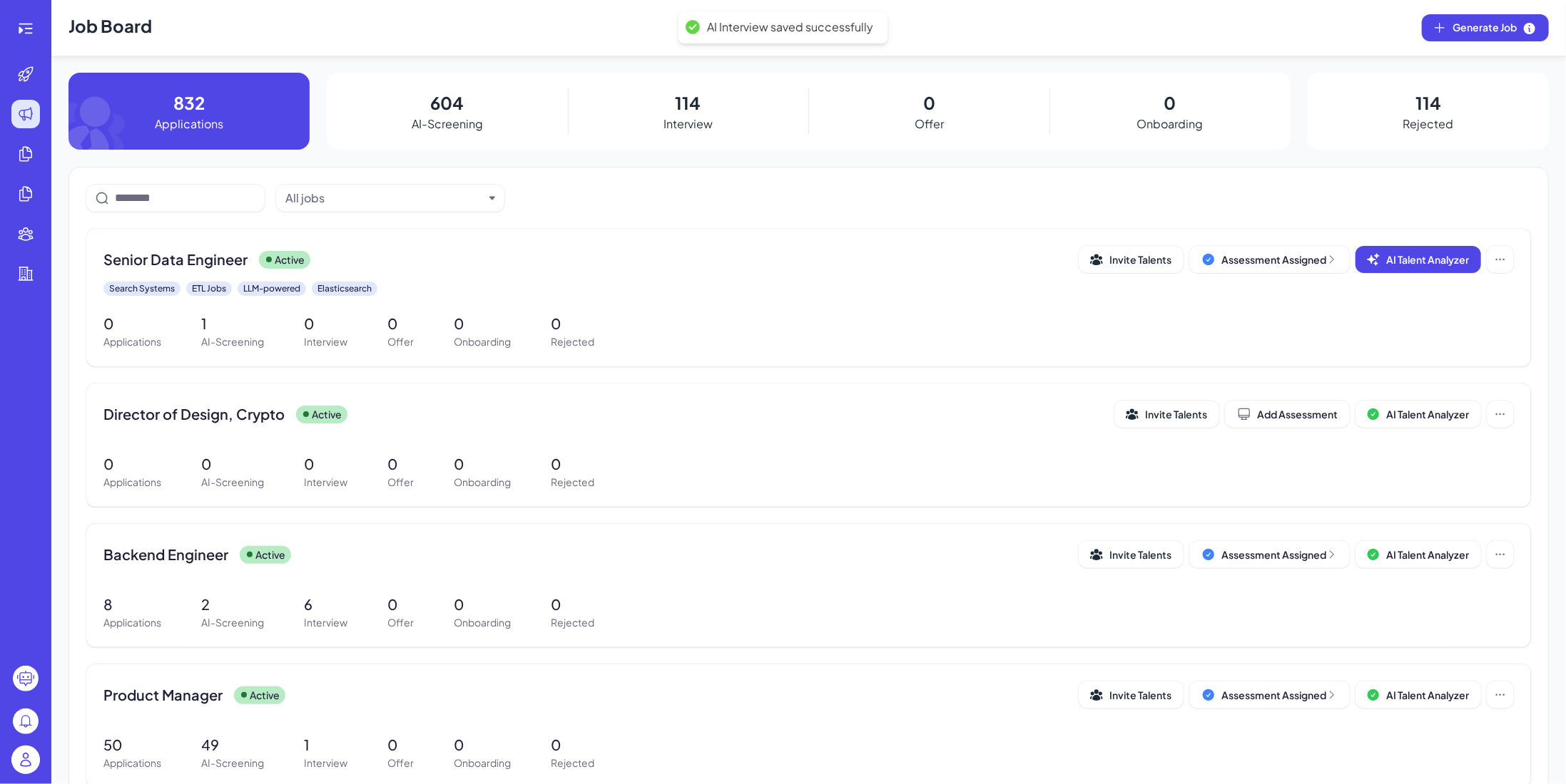
scroll to position [0, 0]
click at [193, 253] on span "Senior Data Engineer" at bounding box center [176, 260] width 144 height 20
